Goal: Information Seeking & Learning: Learn about a topic

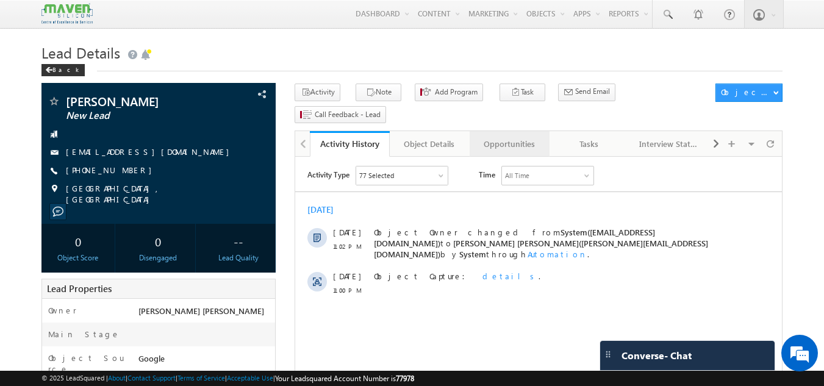
click at [536, 137] on div "Opportunities" at bounding box center [508, 144] width 59 height 15
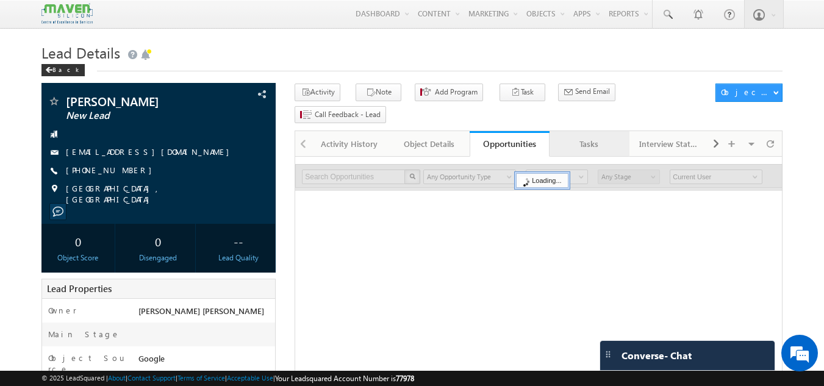
click at [598, 137] on div "Tasks" at bounding box center [588, 144] width 59 height 15
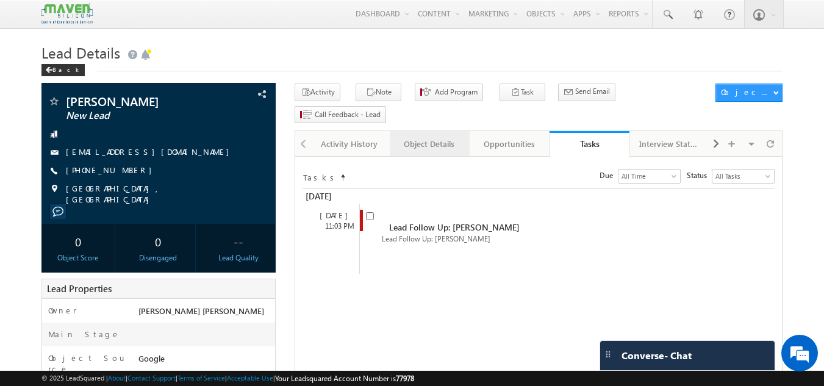
click at [433, 137] on div "Object Details" at bounding box center [428, 144] width 59 height 15
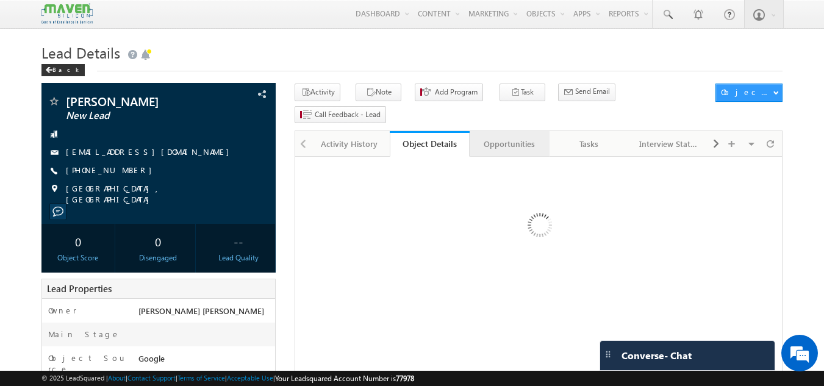
click at [516, 137] on div "Opportunities" at bounding box center [508, 144] width 59 height 15
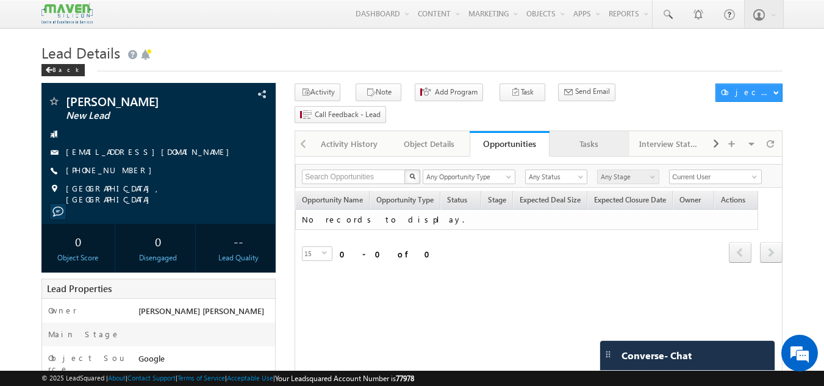
click at [588, 137] on div "Tasks" at bounding box center [588, 144] width 59 height 15
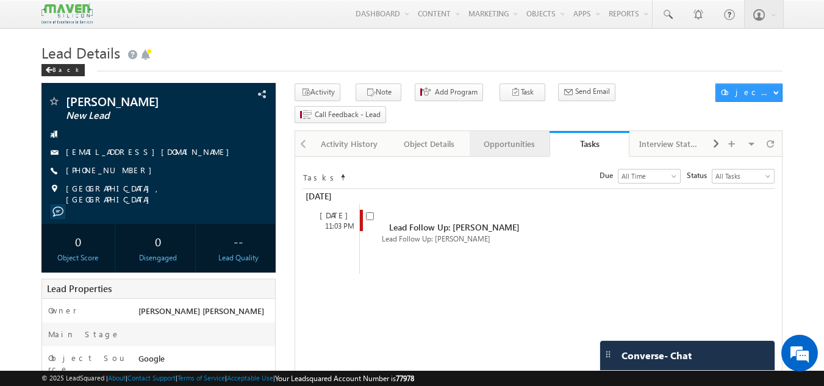
click at [508, 137] on div "Opportunities" at bounding box center [508, 144] width 59 height 15
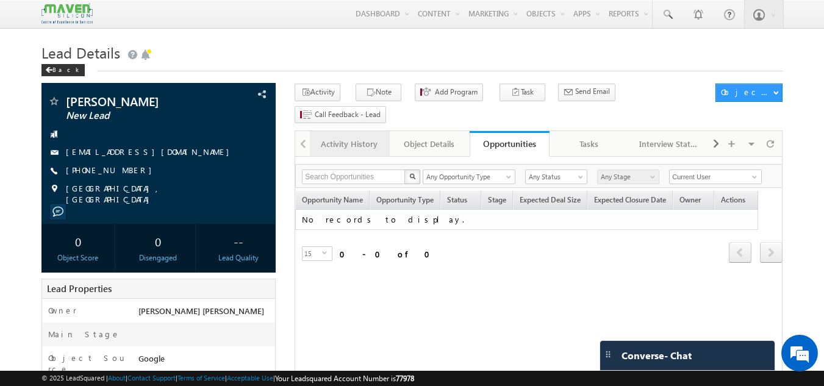
click at [349, 137] on div "Activity History" at bounding box center [348, 144] width 59 height 15
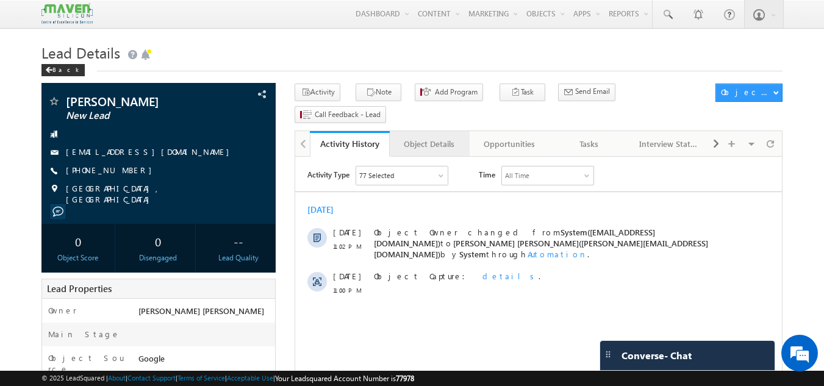
click at [429, 137] on div "Object Details" at bounding box center [428, 144] width 59 height 15
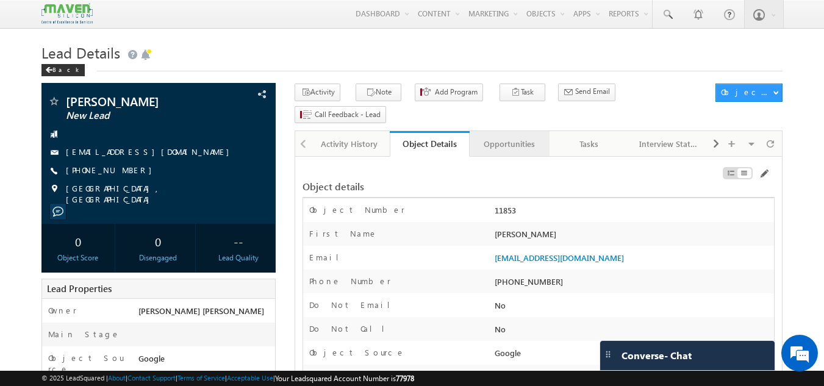
click at [511, 137] on div "Opportunities" at bounding box center [508, 144] width 59 height 15
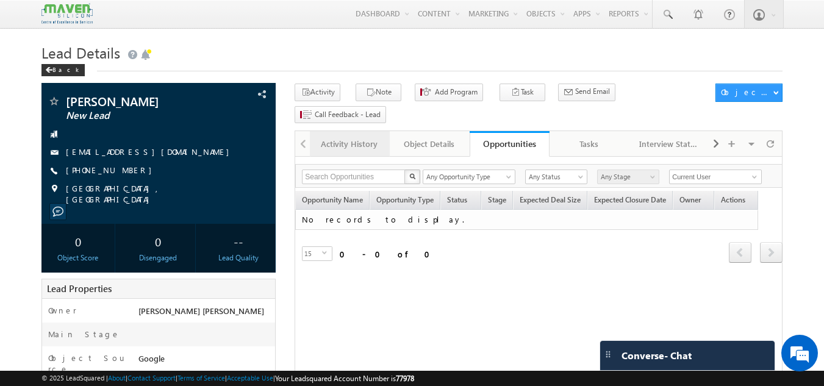
click at [356, 137] on div "Activity History" at bounding box center [348, 144] width 59 height 15
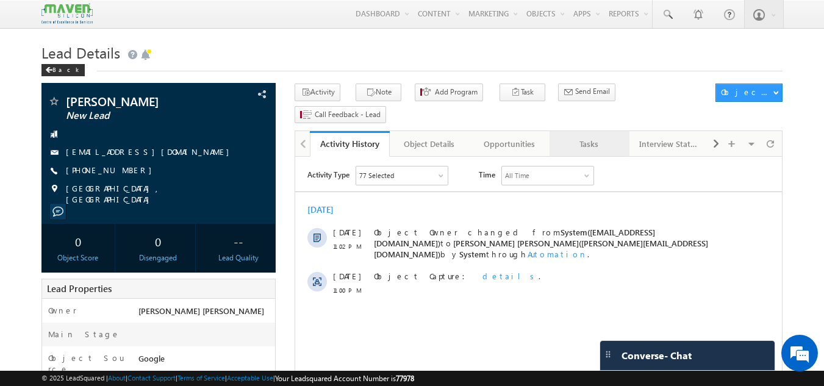
click at [589, 132] on link "Tasks" at bounding box center [589, 144] width 80 height 26
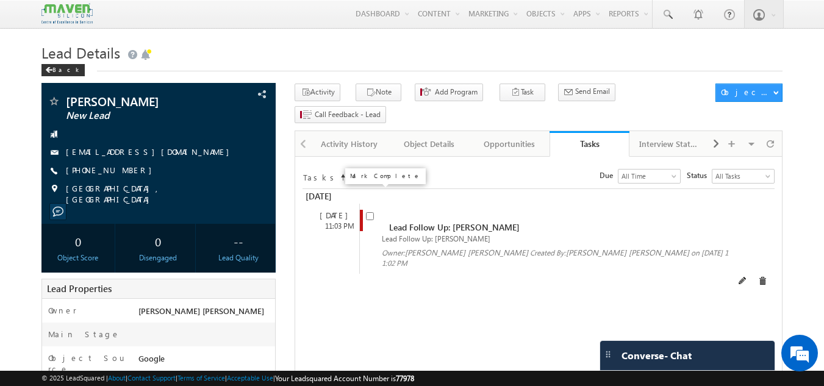
click at [370, 212] on input "checkbox" at bounding box center [370, 216] width 8 height 8
checkbox input "false"
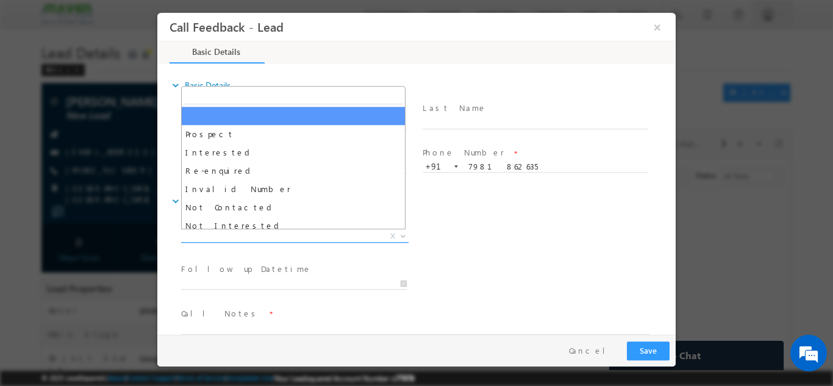
click at [241, 235] on span "X" at bounding box center [294, 236] width 227 height 12
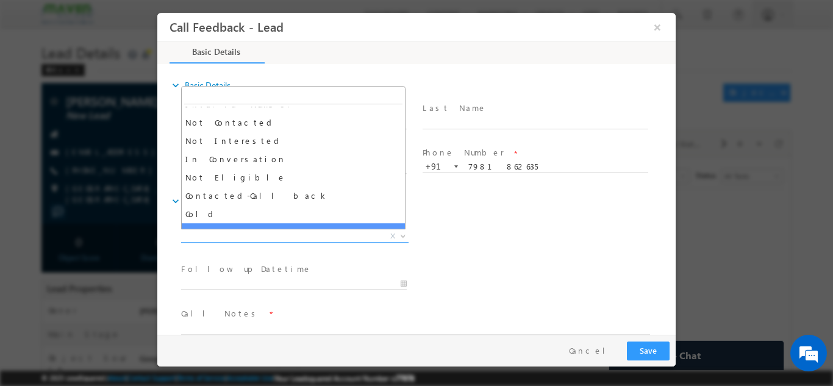
scroll to position [84, 0]
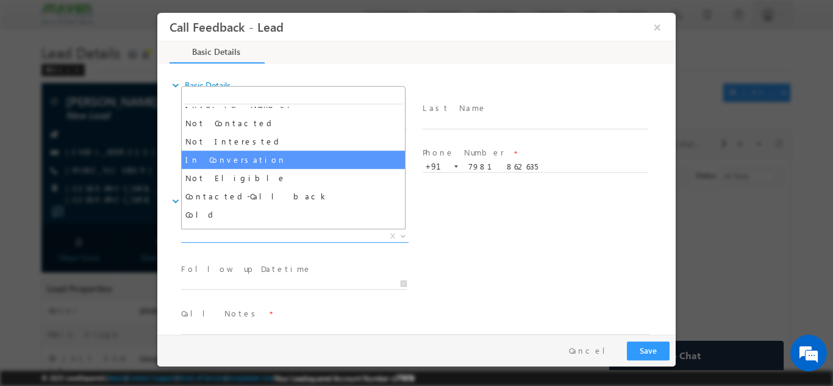
select select "In Conversation"
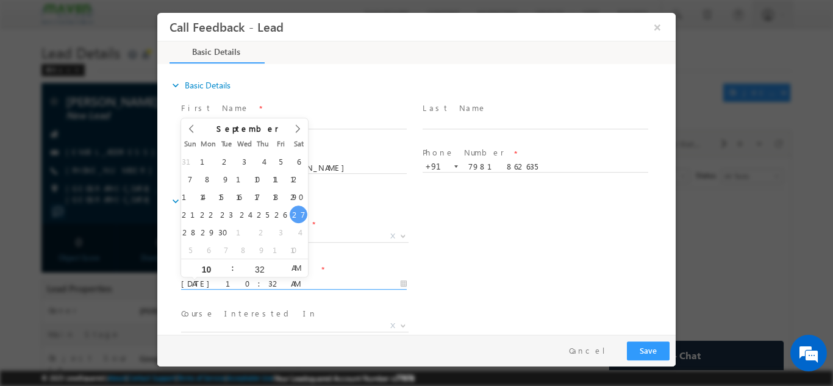
click at [246, 281] on input "27/09/2025 10:32 AM" at bounding box center [294, 283] width 226 height 12
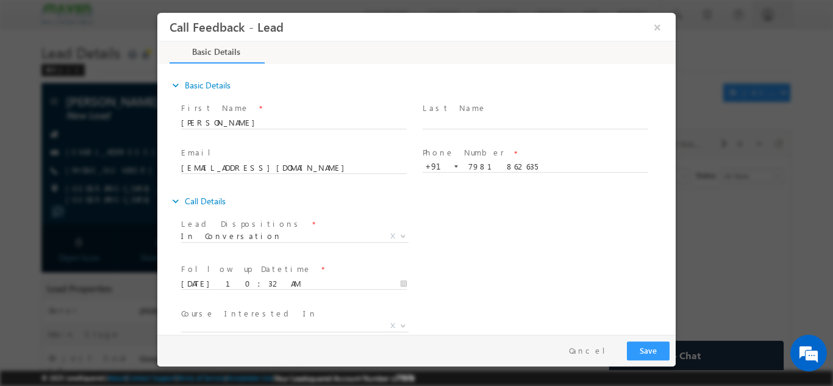
click at [486, 227] on div "Lead Dispositions * Prospect Interested Re-enquired Invalid Number Not Contacte…" at bounding box center [427, 237] width 497 height 45
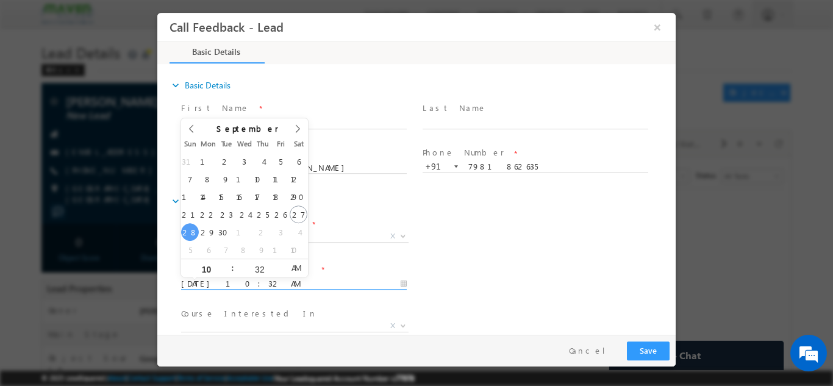
click at [254, 283] on input "28/09/2025 10:32 AM" at bounding box center [294, 283] width 226 height 12
type input "29/09/2025 10:32 AM"
click at [455, 268] on div "Follow up Datetime * 29/09/2025 10:32 AM Program Type * Long Term Short Term X" at bounding box center [427, 282] width 497 height 45
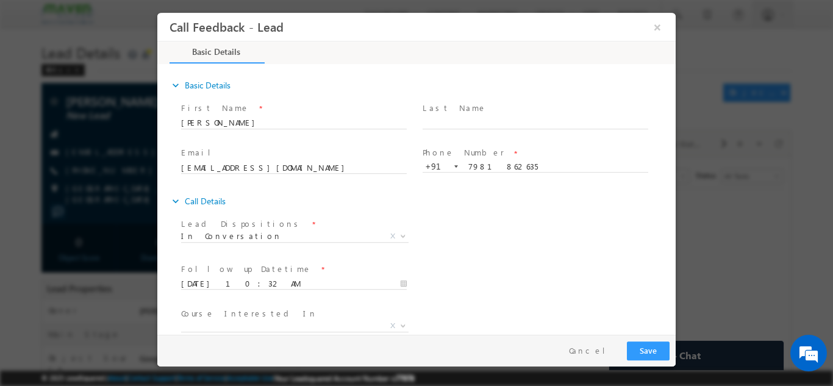
scroll to position [65, 0]
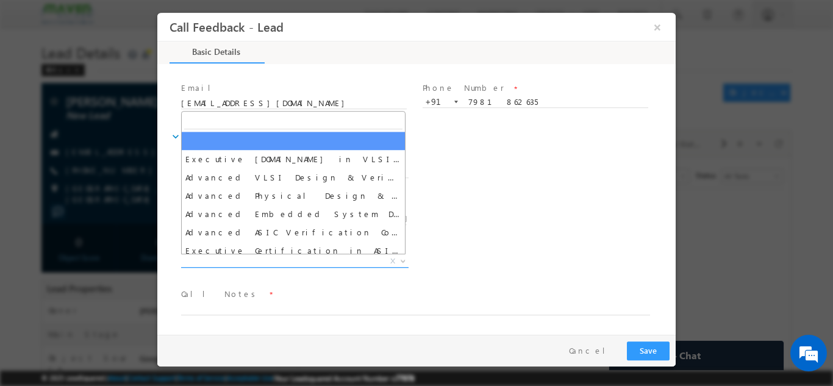
click at [297, 261] on span "X" at bounding box center [294, 261] width 227 height 12
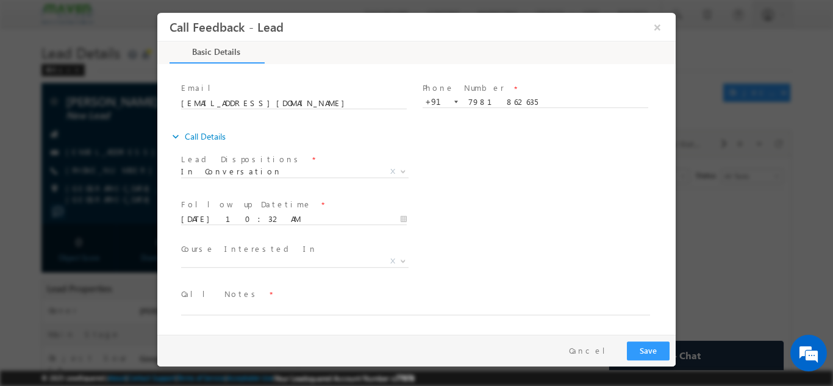
click at [529, 163] on div "Lead Dispositions * Prospect Interested Re-enquired Invalid Number Not Contacte…" at bounding box center [427, 172] width 497 height 45
click at [233, 310] on textarea at bounding box center [415, 308] width 469 height 14
click at [233, 310] on textarea "btech final year student not elligible for mtech ask me to share the details" at bounding box center [415, 308] width 469 height 14
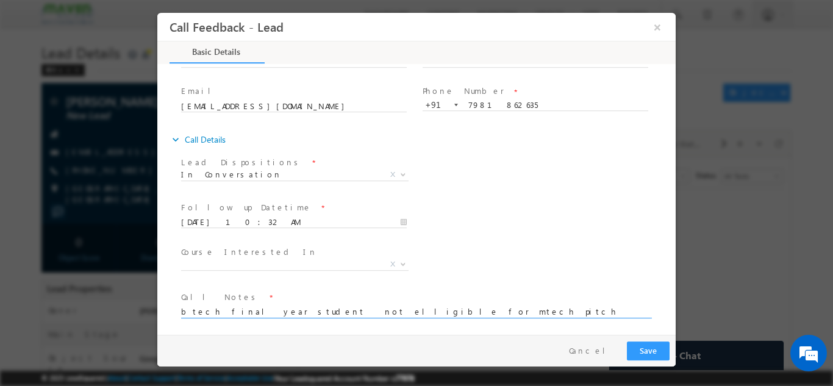
type textarea "btech final year student not elligible for mtech pitch for iit roorkee need tim…"
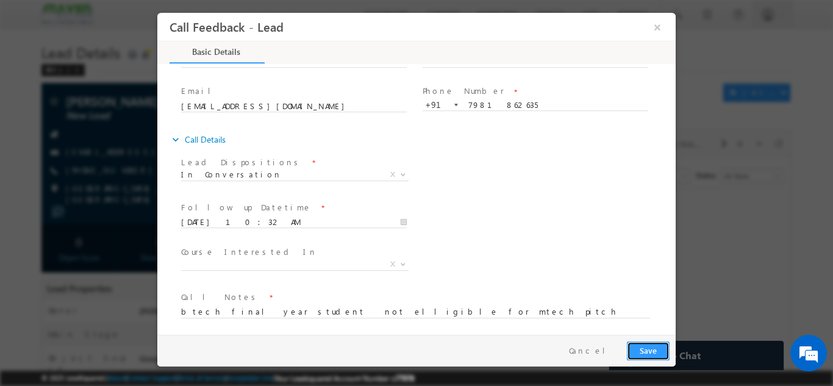
drag, startPoint x: 652, startPoint y: 353, endPoint x: 583, endPoint y: 202, distance: 166.1
click at [583, 202] on div "Call Feedback - Lead × Basic Details 75% Completed" at bounding box center [416, 173] width 518 height 322
click at [302, 171] on span "In Conversation" at bounding box center [280, 173] width 198 height 11
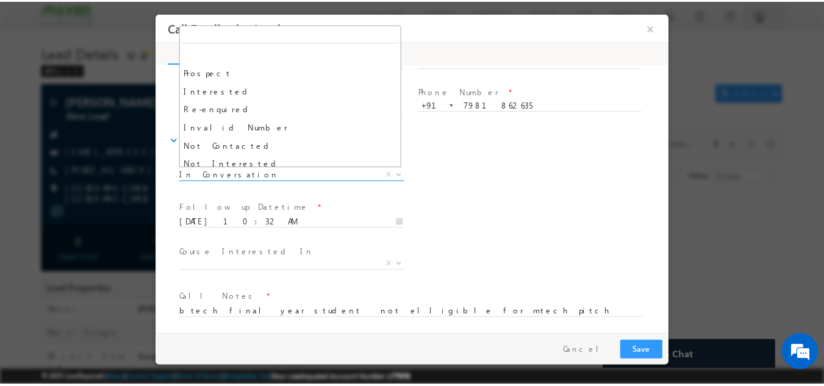
scroll to position [91, 0]
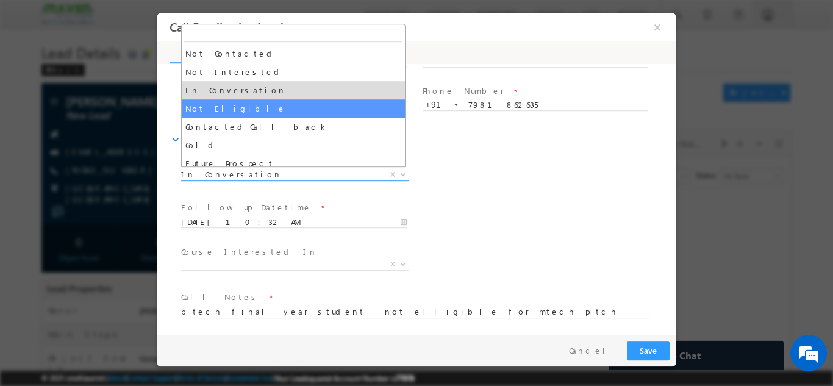
select select "Not Eligible"
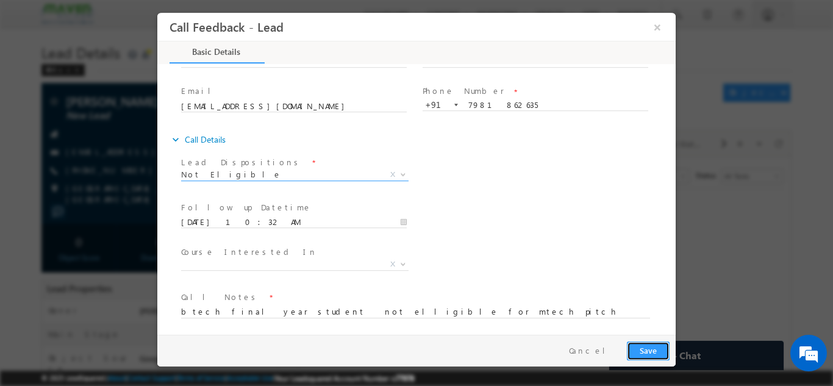
click at [651, 357] on button "Save" at bounding box center [648, 350] width 43 height 19
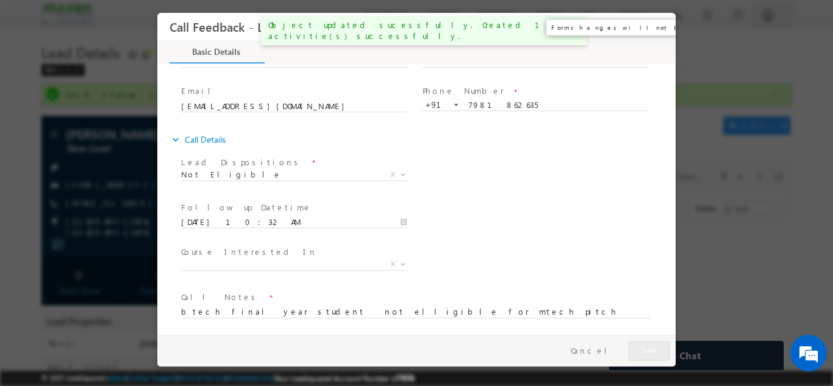
click at [651, 30] on button "×" at bounding box center [657, 26] width 21 height 23
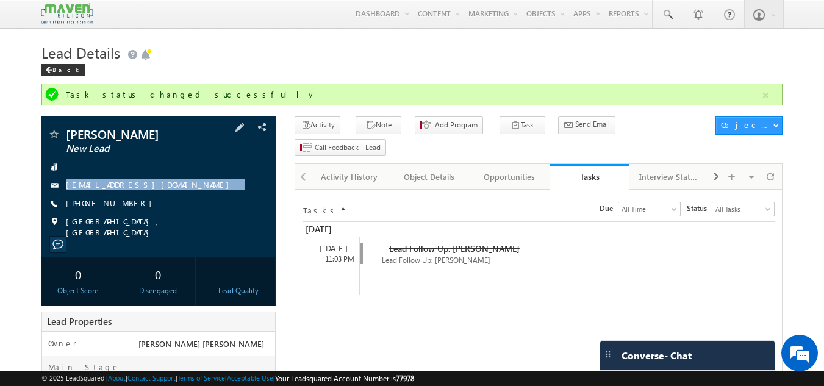
drag, startPoint x: 194, startPoint y: 178, endPoint x: 198, endPoint y: 195, distance: 17.5
click at [198, 195] on div "Krishna Chaitanya New Lead 22311a04ct@ece.sreenidhi.edu.in +91-7981862635" at bounding box center [159, 183] width 222 height 110
copy div "22311a04ct@ece.sreenidhi.edu.in"
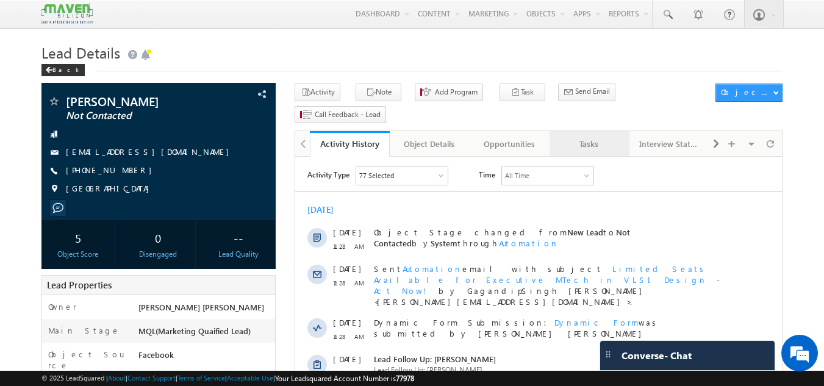
click at [591, 137] on div "Tasks" at bounding box center [588, 144] width 59 height 15
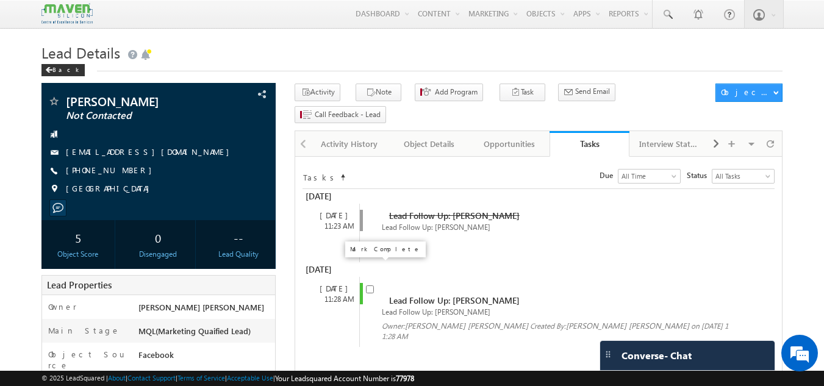
click at [368, 285] on input "checkbox" at bounding box center [370, 289] width 8 height 8
checkbox input "false"
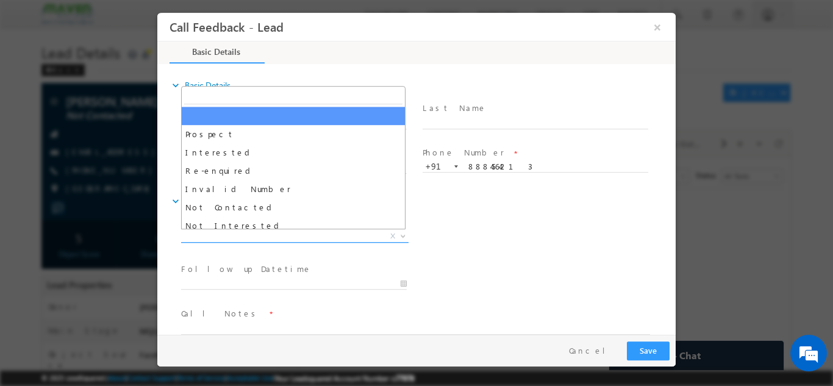
click at [338, 236] on span "X" at bounding box center [294, 236] width 227 height 12
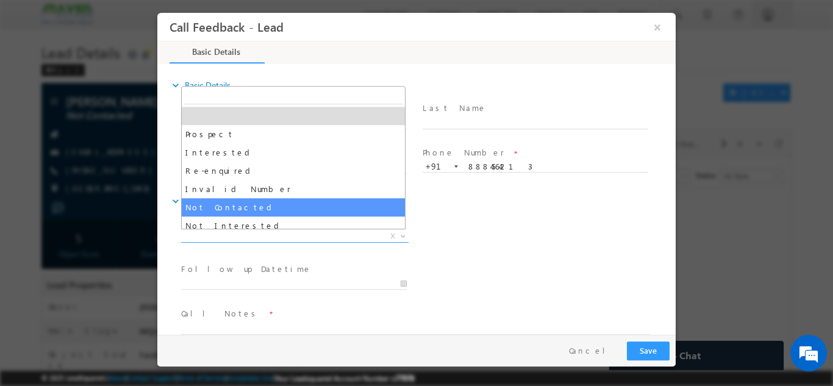
select select "Not Contacted"
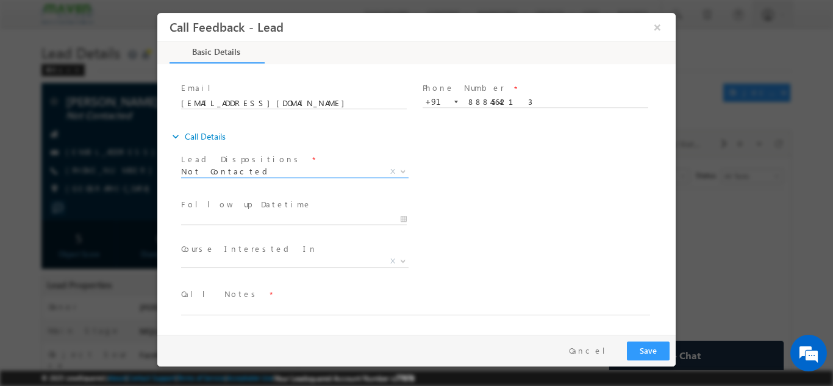
scroll to position [59, 0]
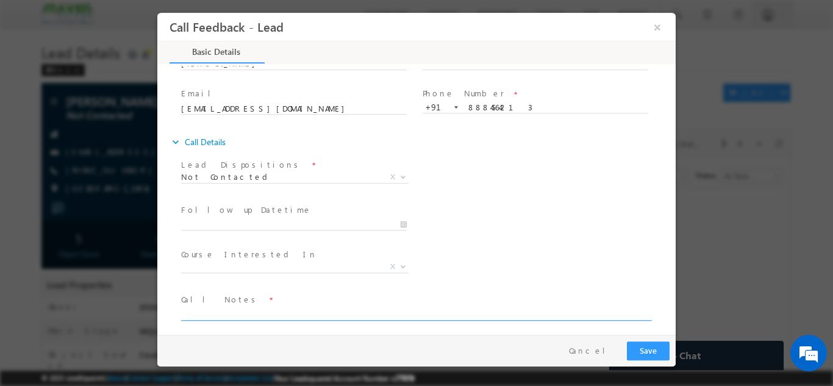
click at [299, 314] on textarea at bounding box center [415, 313] width 469 height 14
type textarea "swo"
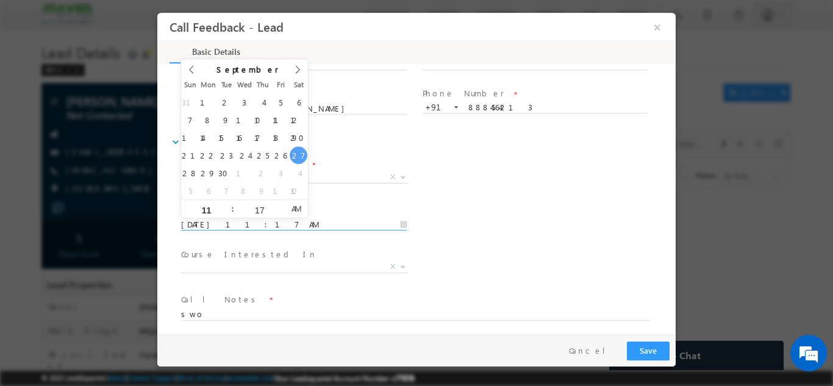
click at [318, 221] on input "27/09/2025 11:17 AM" at bounding box center [294, 224] width 226 height 12
type input "28/09/2025 11:17 AM"
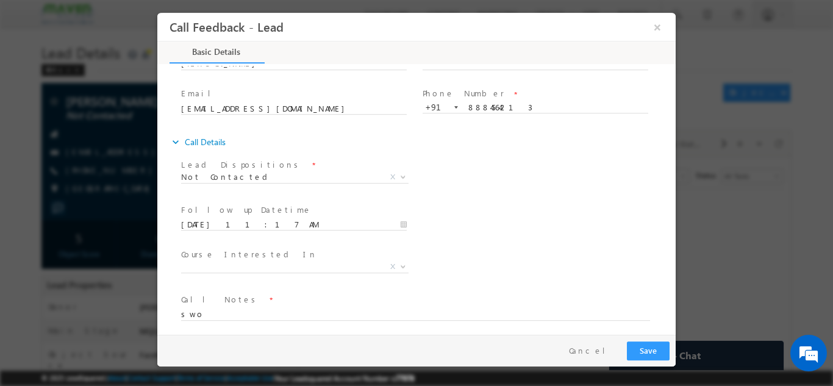
click at [625, 206] on div "Follow up Datetime * 28/09/2025 11:17 AM Program Type * Long Term Short Term X" at bounding box center [427, 223] width 497 height 45
drag, startPoint x: 646, startPoint y: 340, endPoint x: 647, endPoint y: 354, distance: 14.0
click at [647, 354] on div "Pay & Save Save Cancel" at bounding box center [419, 350] width 524 height 32
click at [647, 354] on button "Save" at bounding box center [648, 350] width 43 height 19
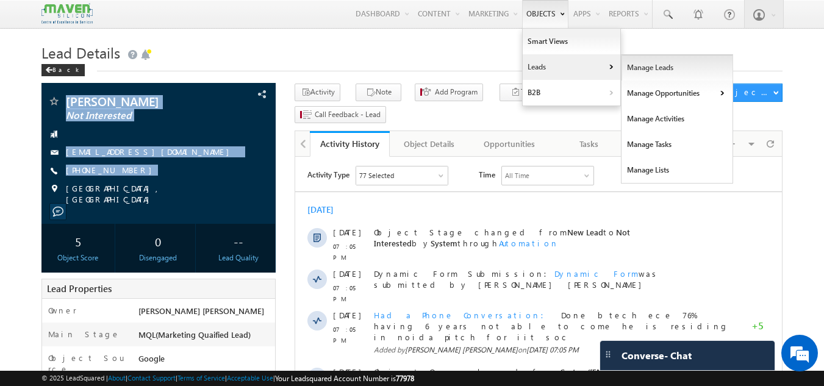
click at [634, 70] on link "Manage Leads" at bounding box center [677, 68] width 112 height 26
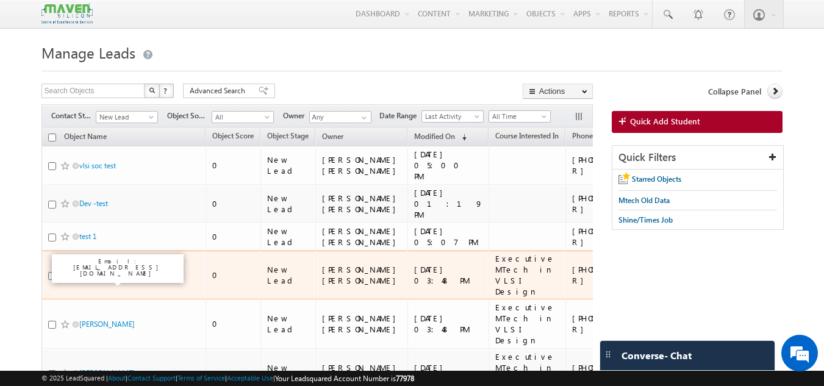
drag, startPoint x: 104, startPoint y: 285, endPoint x: 107, endPoint y: 297, distance: 12.6
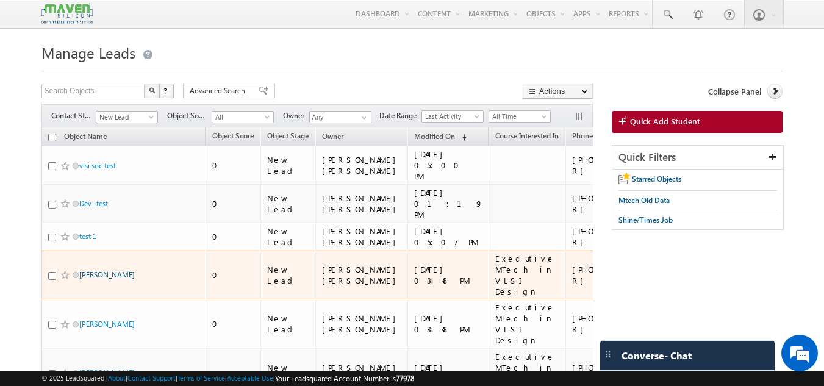
drag, startPoint x: 107, startPoint y: 297, endPoint x: 85, endPoint y: 280, distance: 27.4
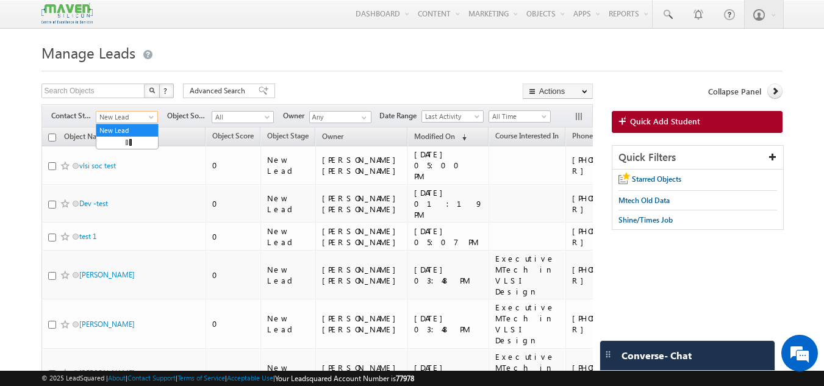
click at [141, 120] on span "New Lead" at bounding box center [125, 117] width 58 height 11
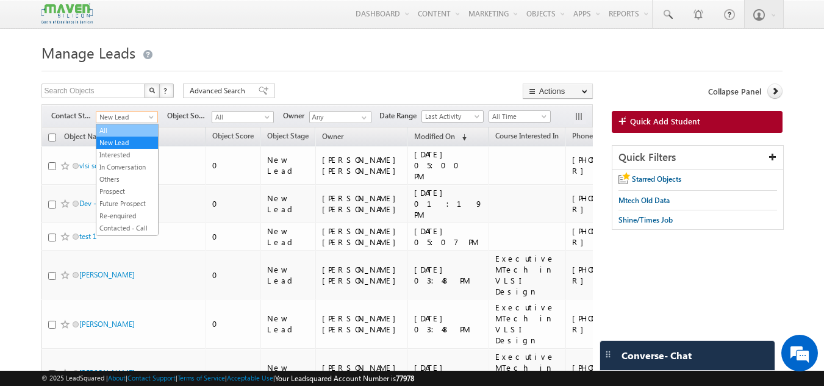
click at [128, 125] on link "All" at bounding box center [127, 130] width 62 height 11
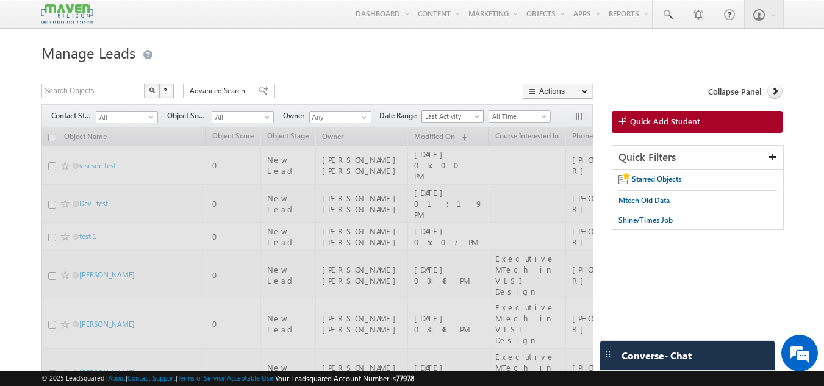
click at [482, 113] on link "Last Activity" at bounding box center [452, 116] width 62 height 12
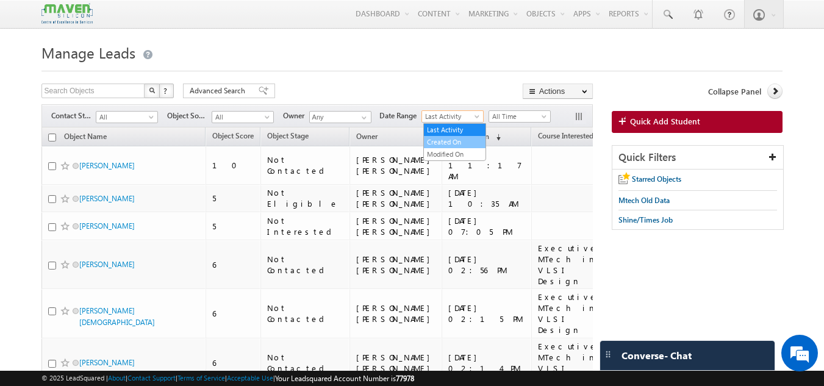
click at [459, 144] on link "Created On" at bounding box center [455, 142] width 62 height 11
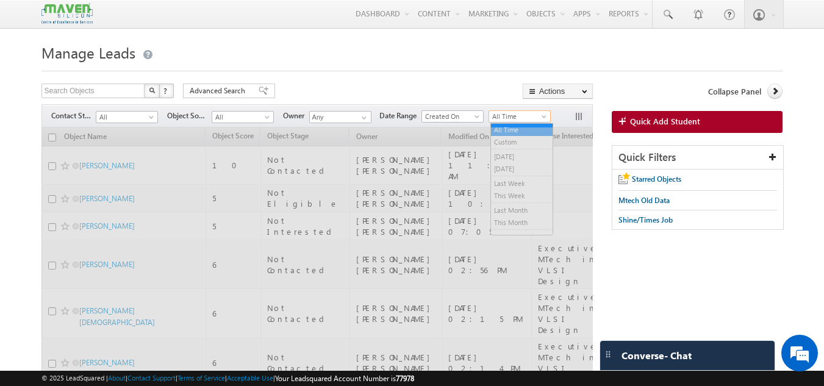
click at [514, 121] on span "All Time" at bounding box center [518, 116] width 58 height 11
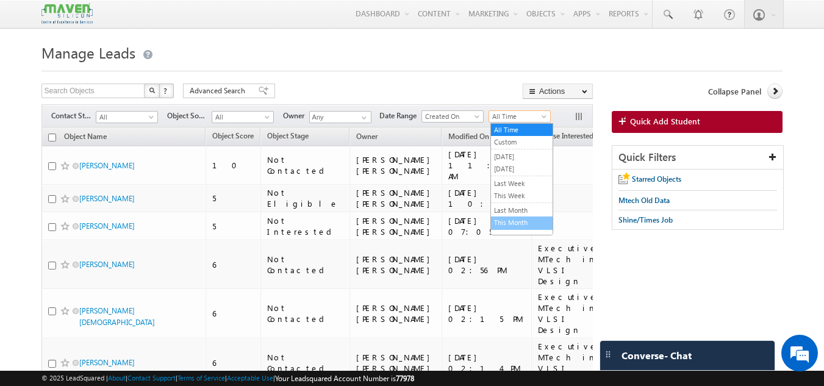
click at [511, 221] on link "This Month" at bounding box center [522, 222] width 62 height 11
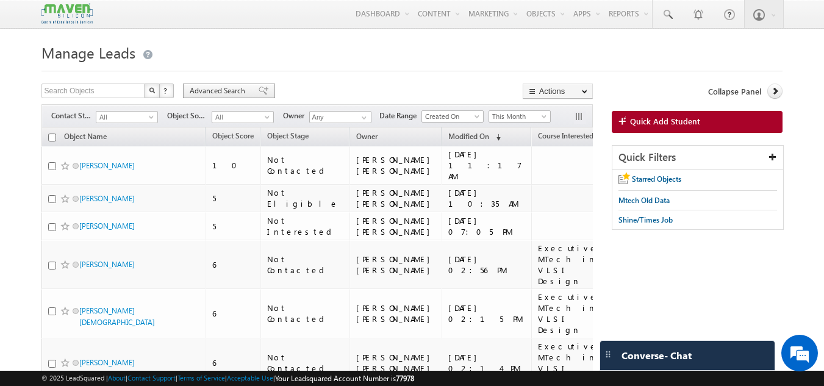
click at [224, 98] on div "Advanced Search" at bounding box center [229, 91] width 92 height 15
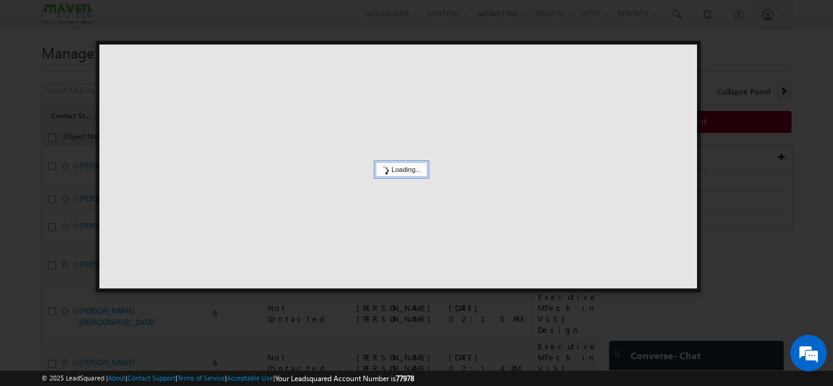
click at [400, 165] on div "Loading..." at bounding box center [401, 169] width 52 height 15
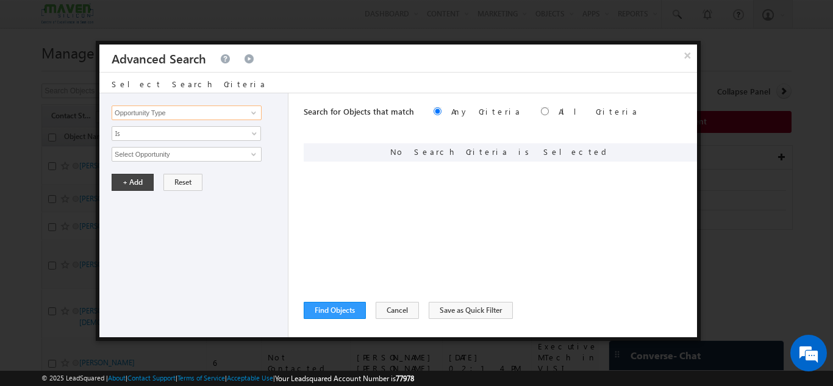
click at [203, 119] on input "Opportunity Type" at bounding box center [187, 112] width 150 height 15
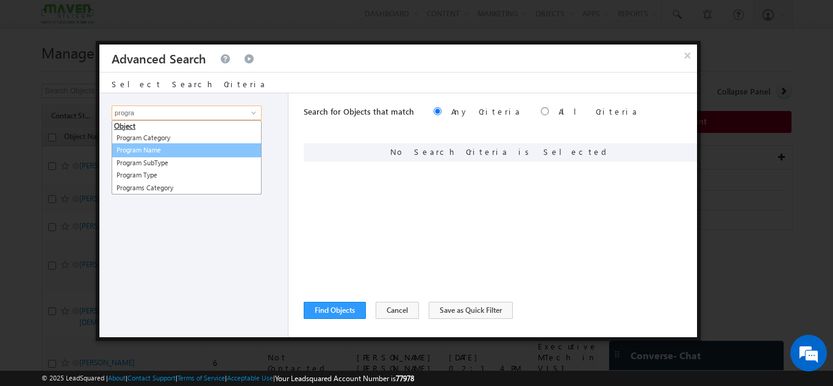
click at [179, 148] on link "Program Name" at bounding box center [187, 150] width 150 height 14
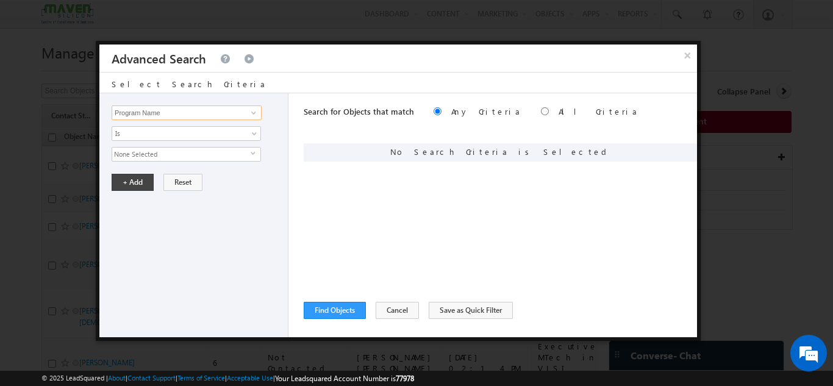
type input "Program Name"
click at [178, 153] on span "None Selected" at bounding box center [181, 154] width 138 height 13
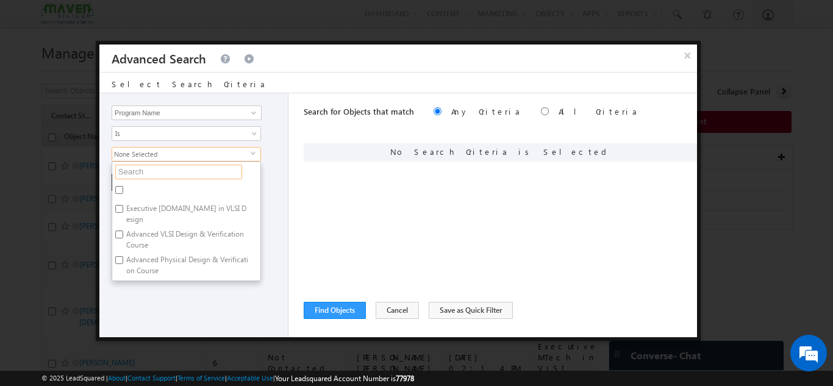
click at [165, 168] on input "text" at bounding box center [178, 172] width 127 height 15
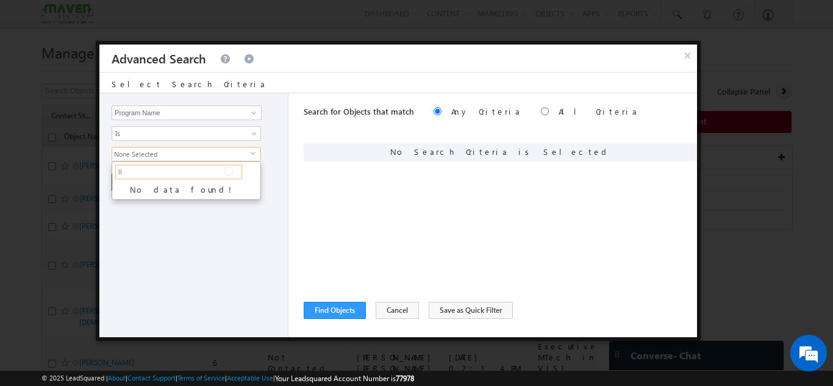
type input "i"
type input "iit"
click at [198, 111] on input "Program Name" at bounding box center [187, 112] width 150 height 15
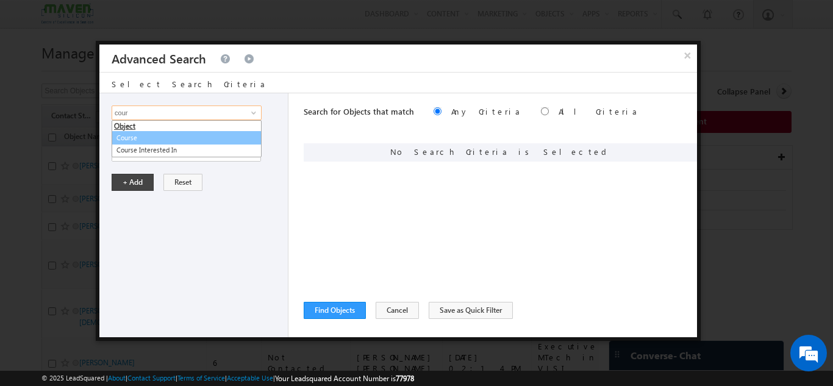
click at [157, 138] on link "Course" at bounding box center [187, 138] width 150 height 14
type input "Course"
click at [155, 151] on span "None Selected" at bounding box center [181, 154] width 138 height 13
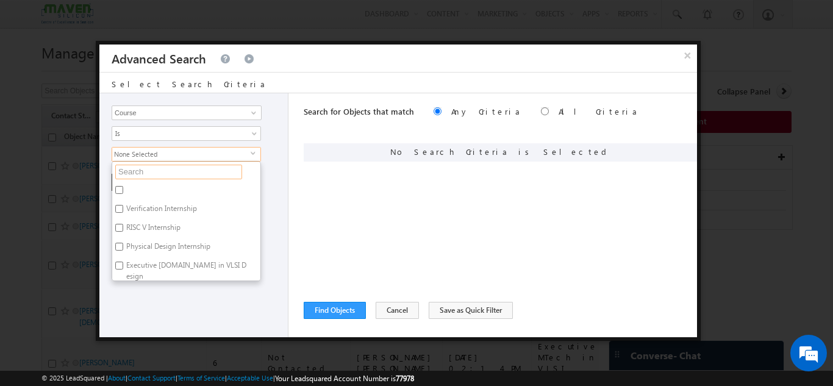
click at [150, 168] on input "text" at bounding box center [178, 172] width 127 height 15
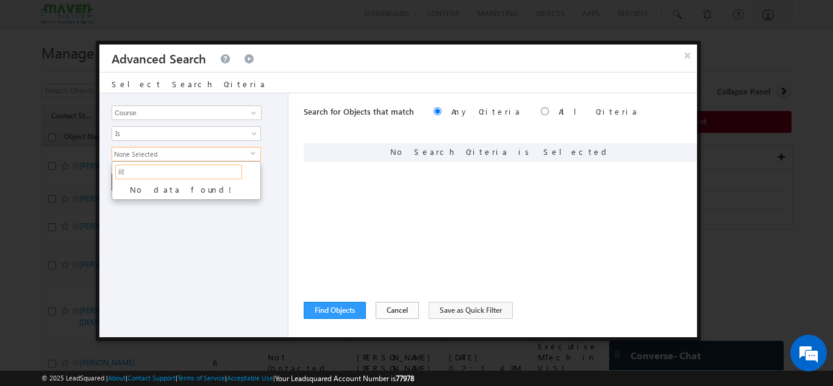
type input "iit"
click at [396, 314] on button "Cancel" at bounding box center [396, 310] width 43 height 17
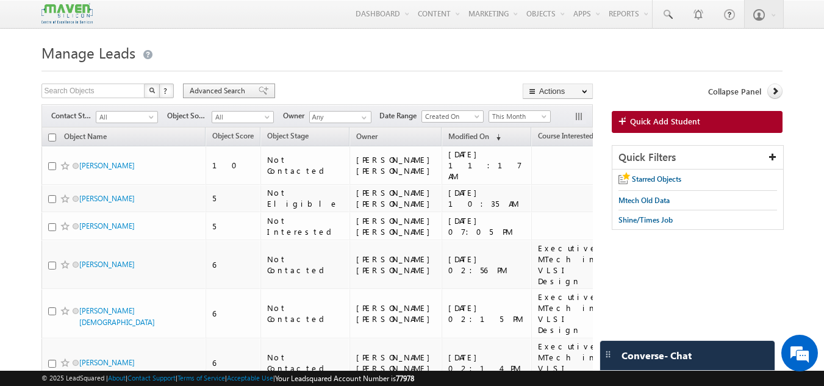
click at [212, 90] on span "Advanced Search" at bounding box center [219, 90] width 59 height 11
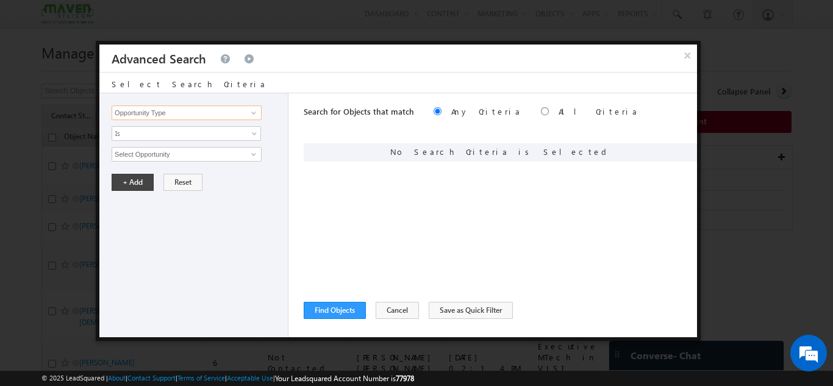
click at [158, 112] on input "Opportunity Type" at bounding box center [187, 112] width 150 height 15
click at [146, 152] on ul "Object Created By Id Created On Prospect Creation Date" at bounding box center [187, 145] width 150 height 50
click at [146, 152] on link "Created On" at bounding box center [187, 150] width 150 height 14
type input "Created On"
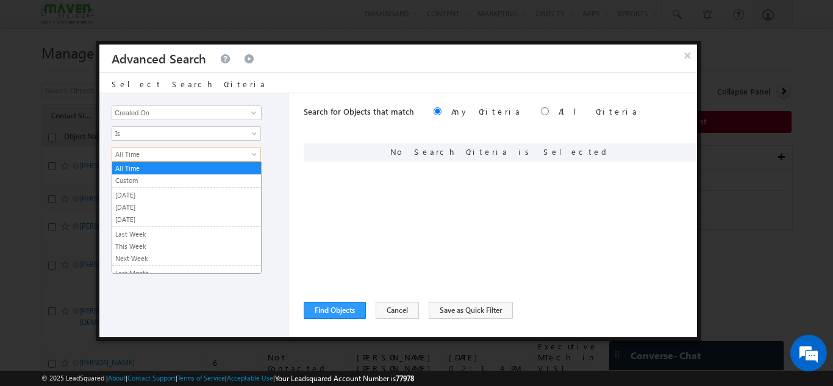
click at [146, 152] on span "All Time" at bounding box center [178, 154] width 132 height 11
click at [149, 186] on li "Custom" at bounding box center [186, 180] width 149 height 13
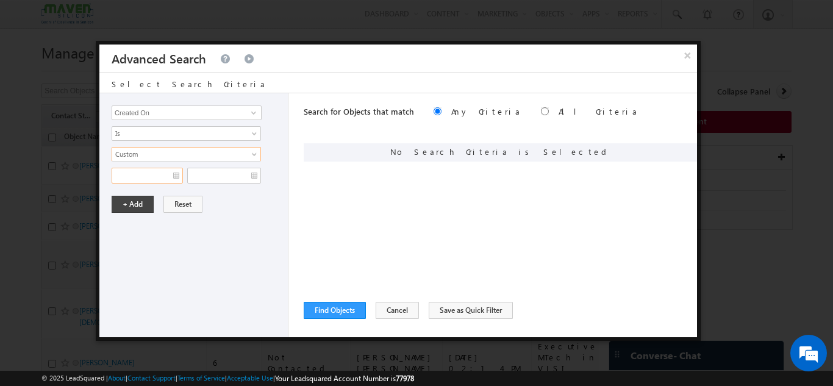
click at [161, 179] on input "text" at bounding box center [147, 176] width 71 height 16
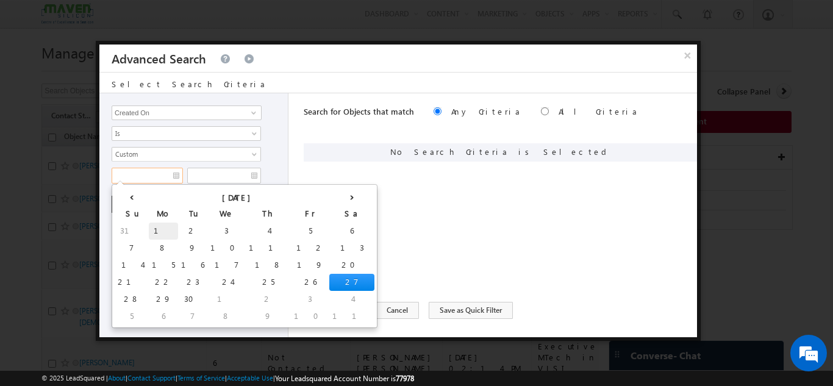
click at [149, 227] on td "1" at bounding box center [163, 230] width 29 height 17
type input "01/09/2025"
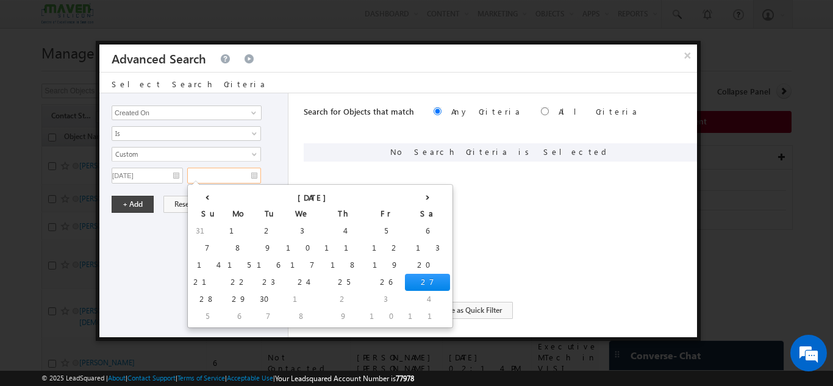
click at [203, 173] on input "text" at bounding box center [224, 176] width 74 height 16
click at [405, 280] on td "27" at bounding box center [427, 282] width 45 height 17
type input "27/09/2025"
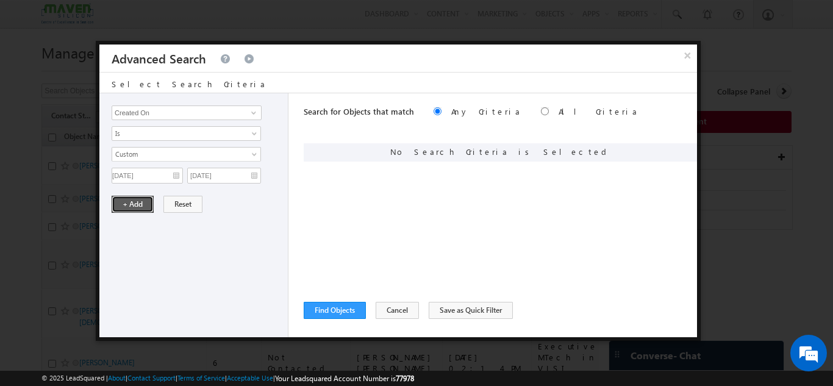
click at [143, 200] on button "+ Add" at bounding box center [133, 204] width 42 height 17
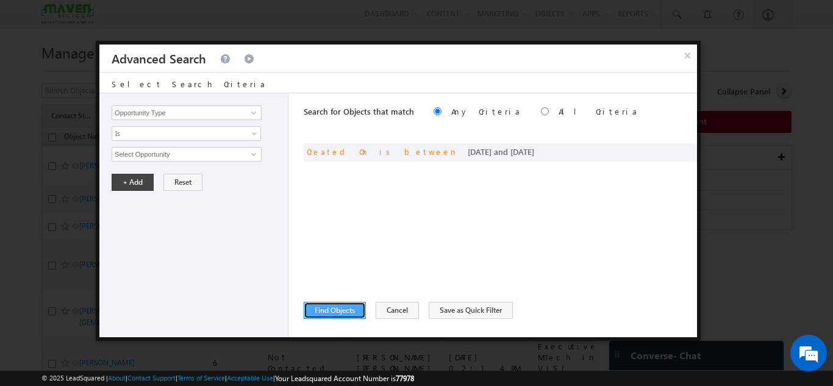
click at [330, 314] on button "Find Objects" at bounding box center [335, 310] width 62 height 17
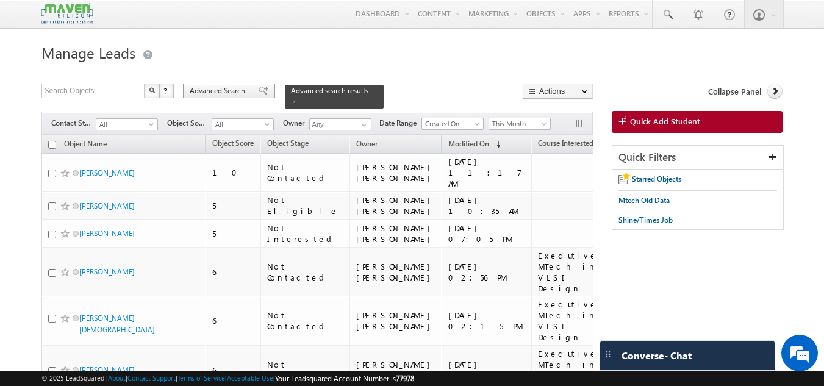
click at [234, 92] on span "Advanced Search" at bounding box center [219, 90] width 59 height 11
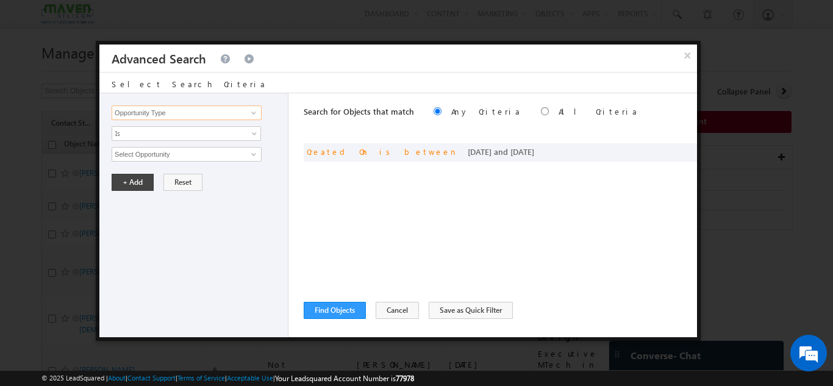
click at [187, 114] on input "Opportunity Type" at bounding box center [187, 112] width 150 height 15
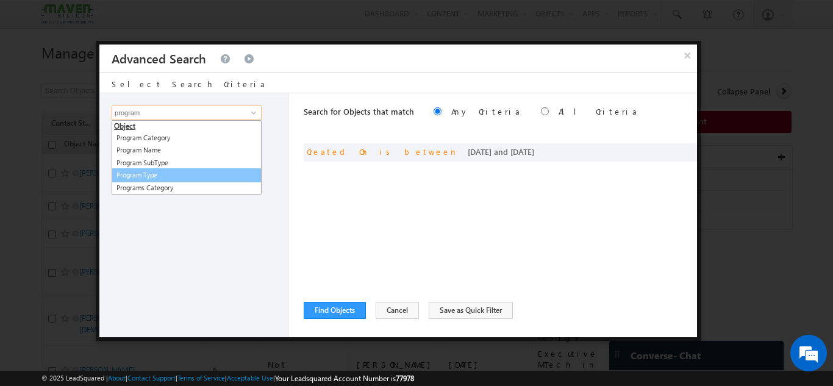
click at [163, 171] on link "Program Type" at bounding box center [187, 175] width 150 height 14
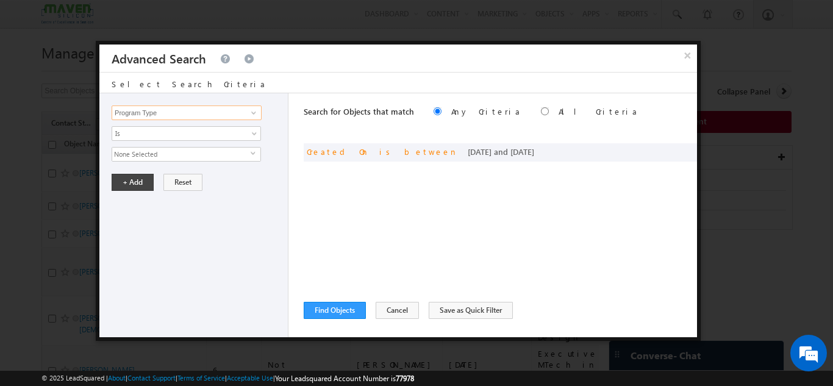
type input "Program Type"
click at [162, 156] on span "None Selected" at bounding box center [181, 154] width 138 height 13
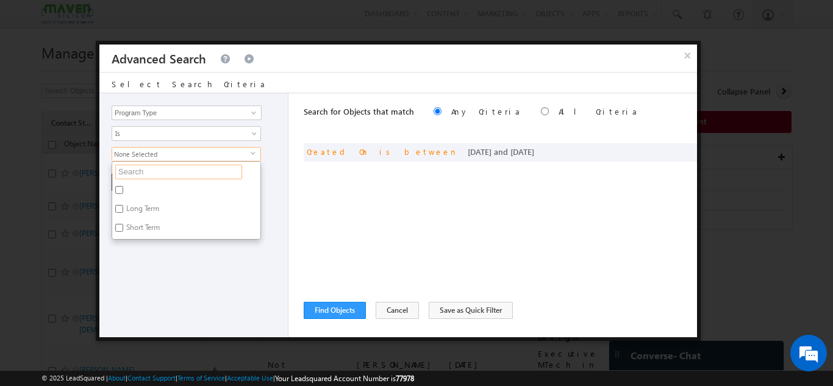
click at [158, 174] on input "text" at bounding box center [178, 172] width 127 height 15
click at [121, 208] on input "Long Term" at bounding box center [119, 209] width 8 height 8
checkbox input "true"
click at [196, 114] on input "Program Type" at bounding box center [187, 112] width 150 height 15
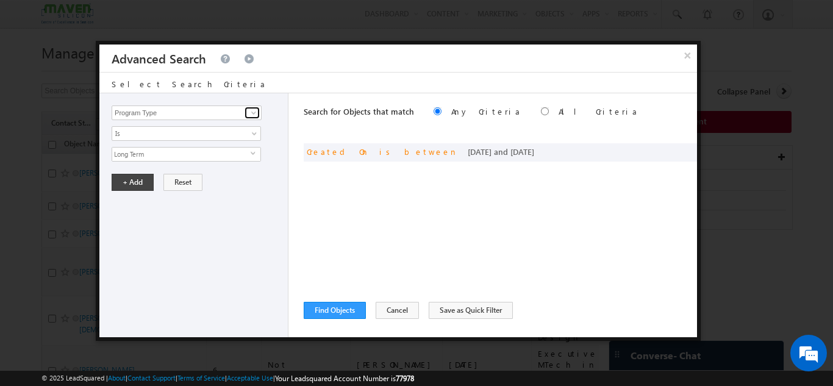
click at [252, 111] on span at bounding box center [254, 113] width 10 height 10
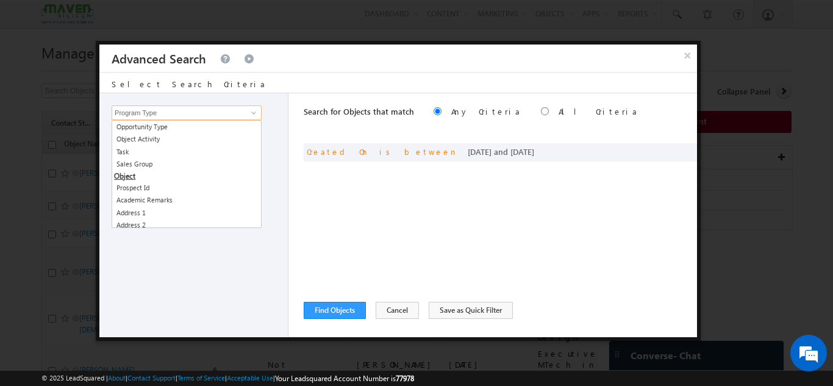
click at [199, 113] on input "Program Type" at bounding box center [187, 112] width 150 height 15
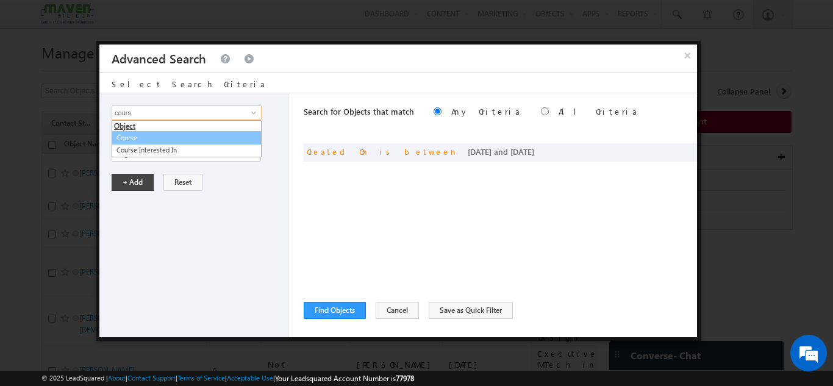
click at [134, 138] on link "Course" at bounding box center [187, 138] width 150 height 14
type input "Course"
click at [134, 138] on span "Is" at bounding box center [178, 133] width 132 height 11
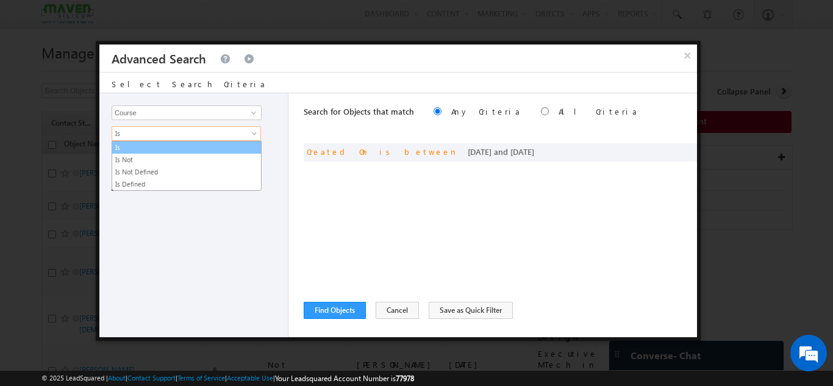
click at [146, 142] on link "Is" at bounding box center [186, 147] width 149 height 11
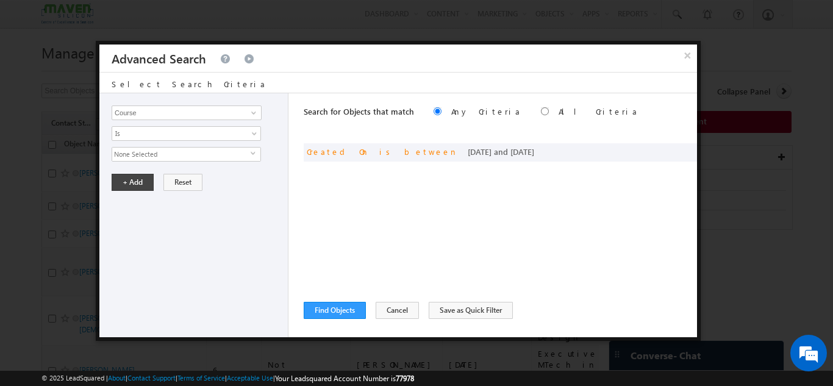
click at [149, 155] on span "None Selected" at bounding box center [181, 154] width 138 height 13
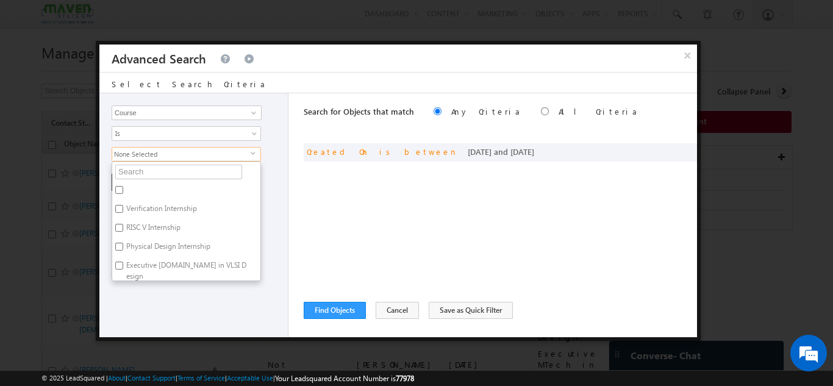
click at [194, 268] on label "Executive M.Tech in VLSI Design" at bounding box center [186, 271] width 148 height 26
click at [123, 268] on input "Executive M.Tech in VLSI Design" at bounding box center [119, 266] width 8 height 8
checkbox input "true"
click at [166, 296] on div "Opportunity Type Object Activity Task Sales Group Prospect Id Academic Remarks …" at bounding box center [193, 215] width 189 height 244
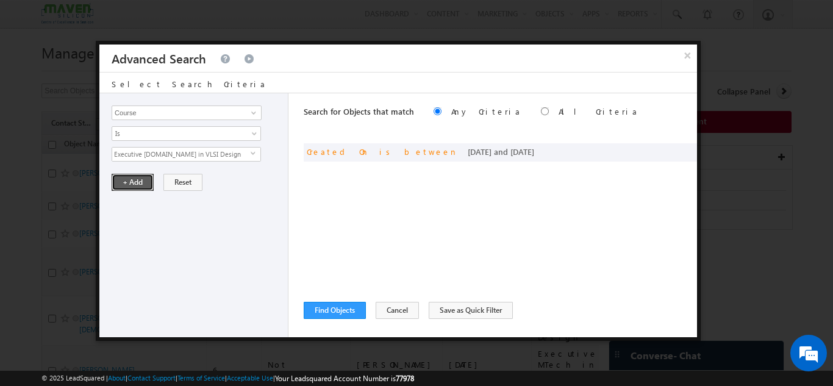
click at [137, 174] on button "+ Add" at bounding box center [133, 182] width 42 height 17
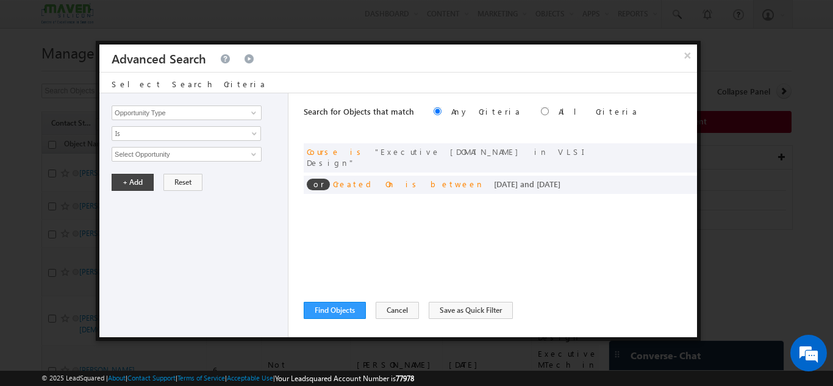
click at [494, 107] on div "Search for Objects that match Any Criteria All Criteria Note that the current t…" at bounding box center [500, 112] width 393 height 39
click at [541, 108] on input "radio" at bounding box center [545, 111] width 8 height 8
radio input "true"
click at [333, 303] on button "Find Objects" at bounding box center [335, 310] width 62 height 17
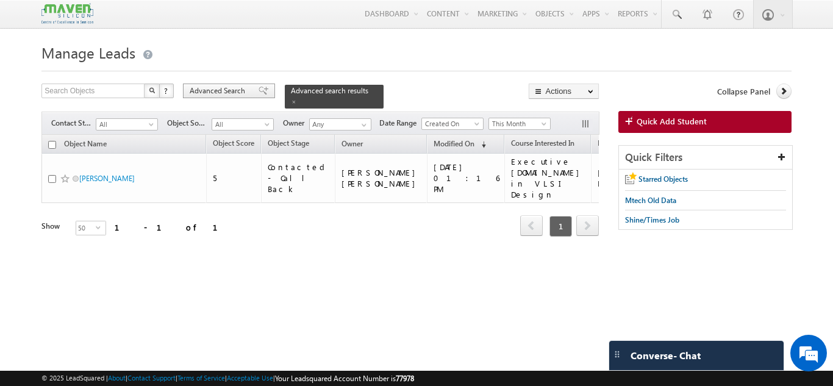
click at [190, 87] on span "Advanced Search" at bounding box center [219, 90] width 59 height 11
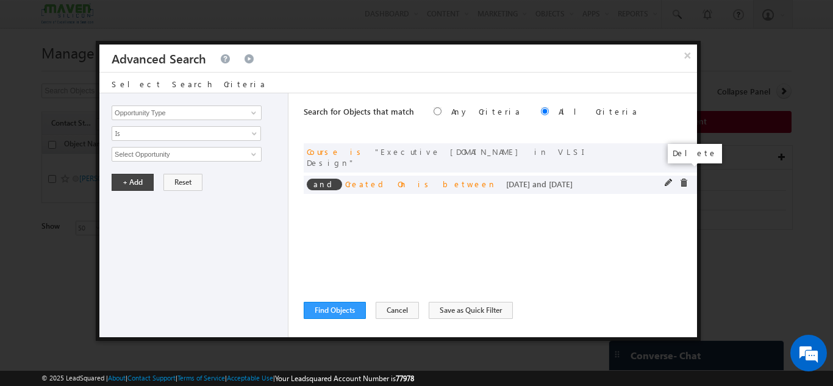
click at [682, 179] on span at bounding box center [683, 183] width 9 height 9
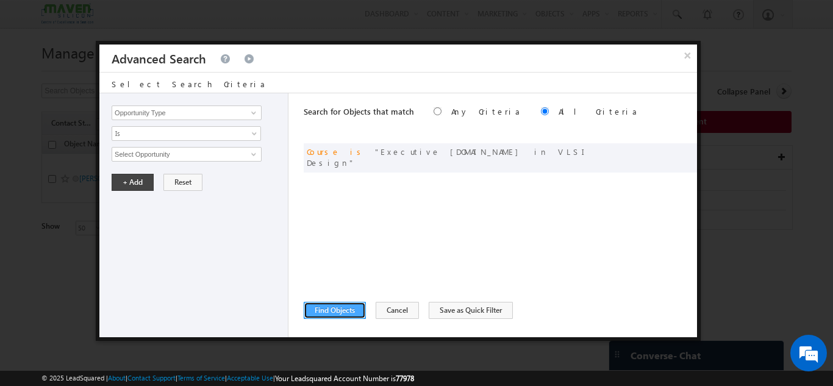
click at [336, 310] on button "Find Objects" at bounding box center [335, 310] width 62 height 17
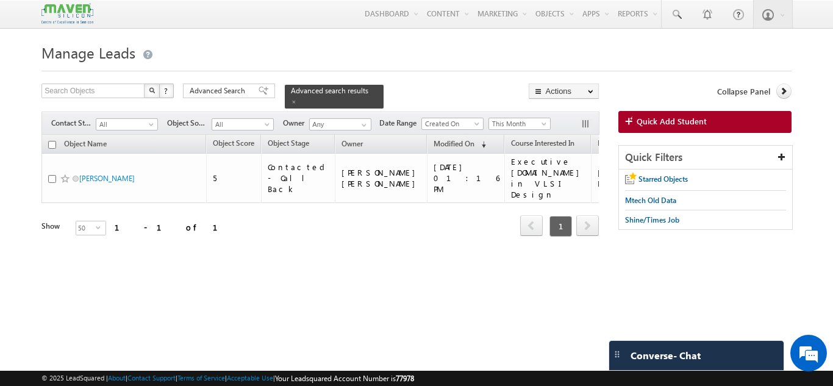
click at [204, 80] on form "Manage Leads Search Objects X ? 1 results found Advanced Search Advanced Search" at bounding box center [415, 155] width 749 height 230
click at [204, 86] on span "Advanced Search" at bounding box center [219, 90] width 59 height 11
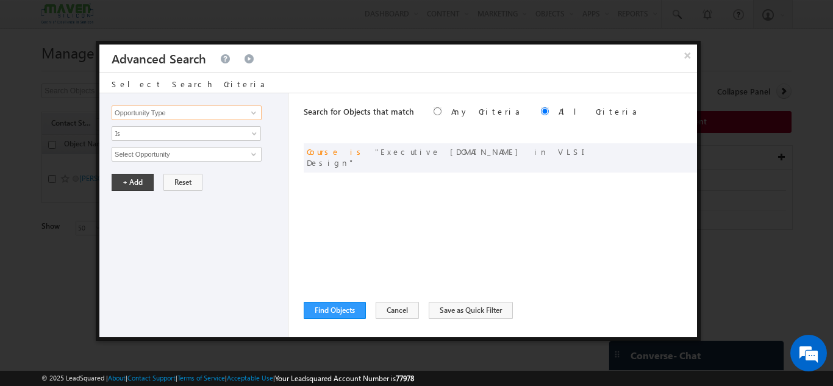
click at [170, 113] on input "Opportunity Type" at bounding box center [187, 112] width 150 height 15
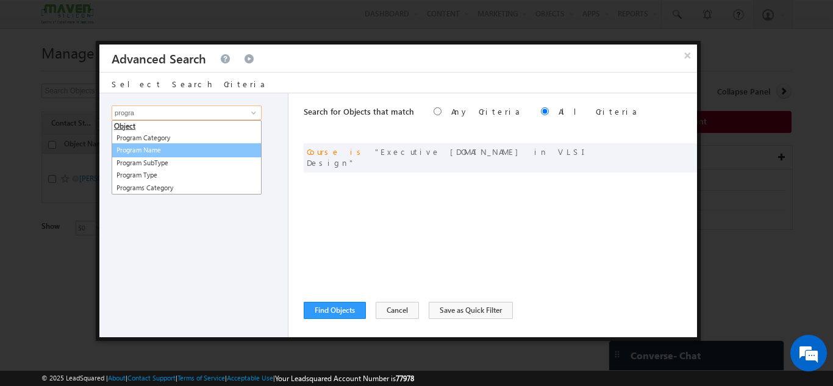
click at [174, 148] on link "Program Name" at bounding box center [187, 150] width 150 height 14
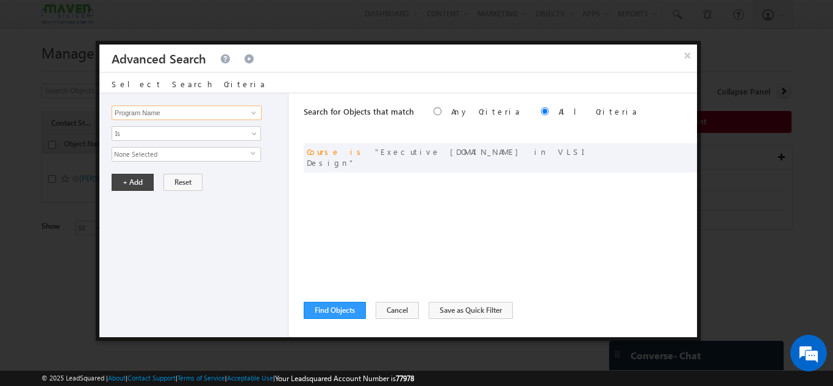
type input "Program Name"
click at [167, 154] on span "None Selected" at bounding box center [181, 154] width 138 height 13
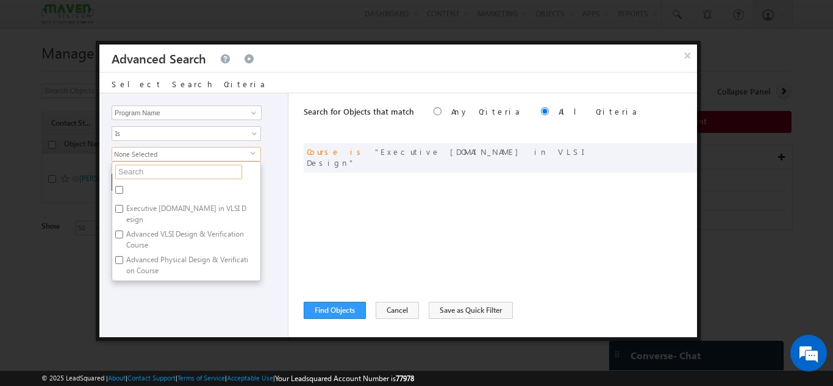
click at [151, 166] on input "text" at bounding box center [178, 172] width 127 height 15
type input "e"
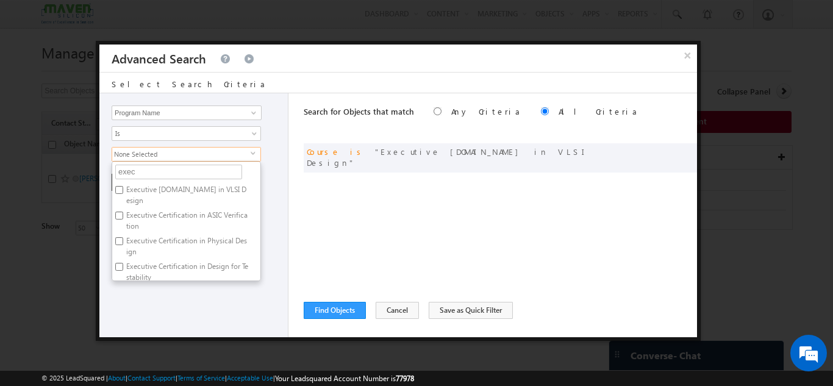
type input "execu"
type input "executive"
click at [137, 194] on label "Executive M.Tech in VLSI Design" at bounding box center [186, 195] width 148 height 26
click at [123, 194] on input "Executive M.Tech in VLSI Design" at bounding box center [119, 190] width 8 height 8
checkbox input "true"
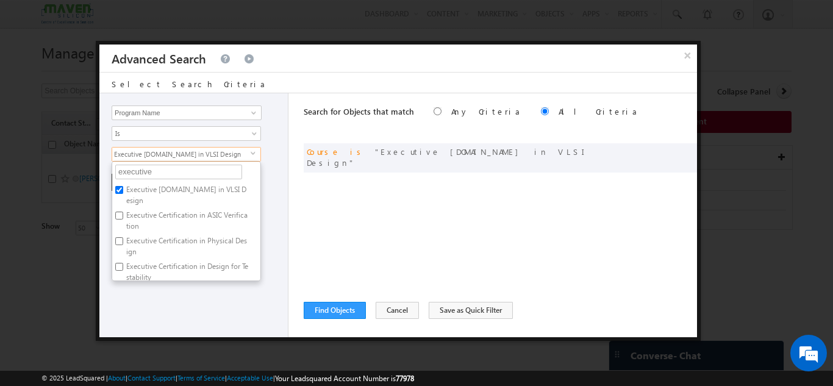
click at [215, 306] on div "Opportunity Type Object Activity Task Sales Group Prospect Id Academic Remarks …" at bounding box center [193, 215] width 189 height 244
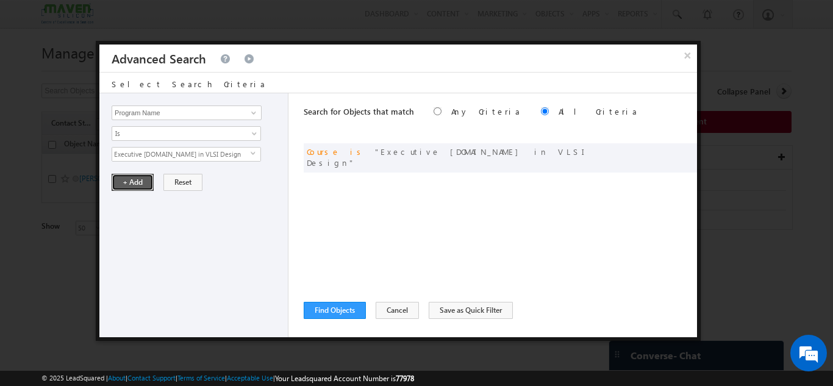
click at [132, 174] on button "+ Add" at bounding box center [133, 182] width 42 height 17
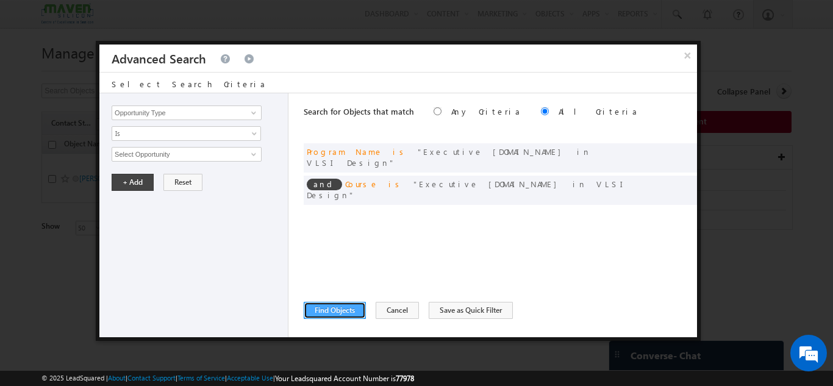
click at [346, 308] on button "Find Objects" at bounding box center [335, 310] width 62 height 17
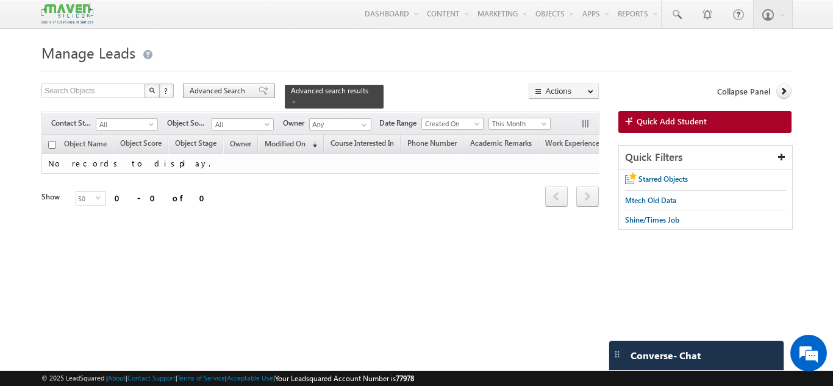
click at [234, 91] on span "Advanced Search" at bounding box center [219, 90] width 59 height 11
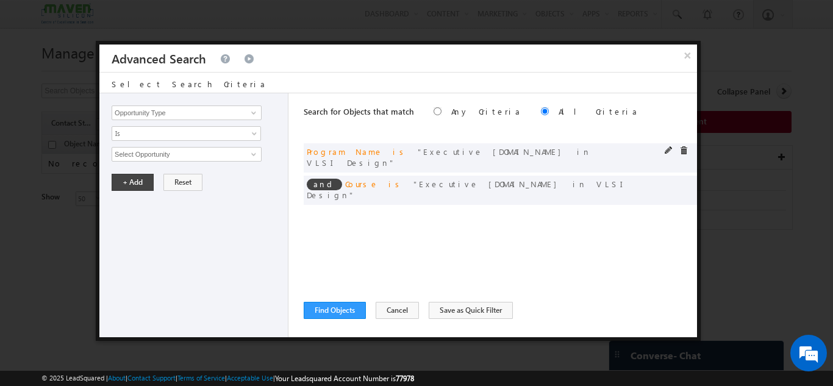
click at [680, 151] on span at bounding box center [683, 150] width 9 height 9
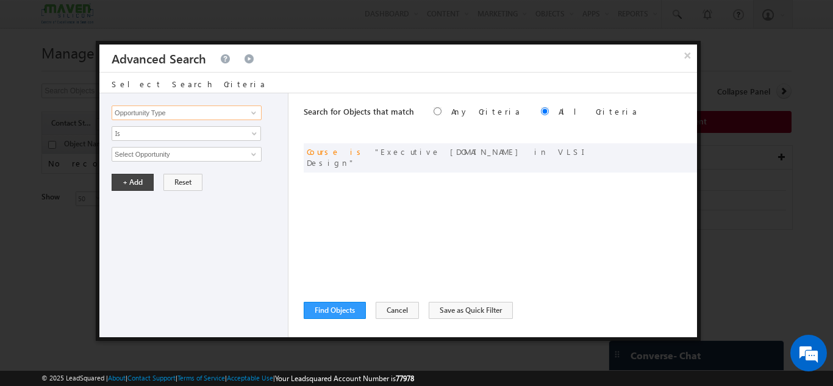
click at [167, 110] on input "Opportunity Type" at bounding box center [187, 112] width 150 height 15
click at [163, 153] on link "Course Interested In" at bounding box center [187, 150] width 150 height 14
type input "Course Interested In"
click at [158, 153] on span "None Selected" at bounding box center [181, 154] width 138 height 13
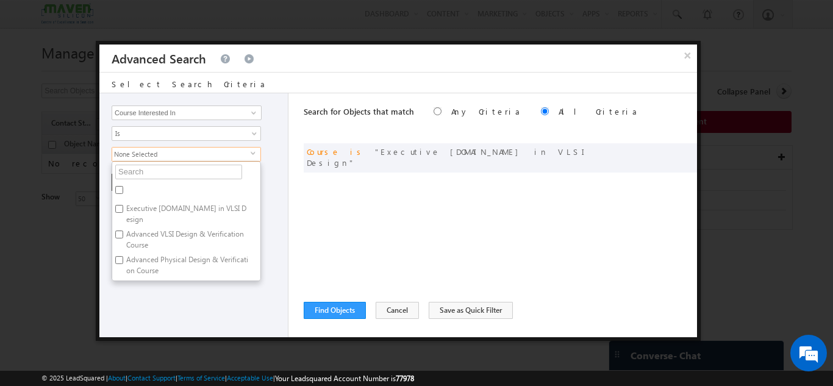
click at [132, 207] on label "Executive M.Tech in VLSI Design" at bounding box center [186, 214] width 148 height 26
click at [123, 207] on input "Executive M.Tech in VLSI Design" at bounding box center [119, 209] width 8 height 8
checkbox input "true"
click at [176, 313] on div "Opportunity Type Object Activity Task Sales Group Prospect Id Academic Remarks …" at bounding box center [193, 215] width 189 height 244
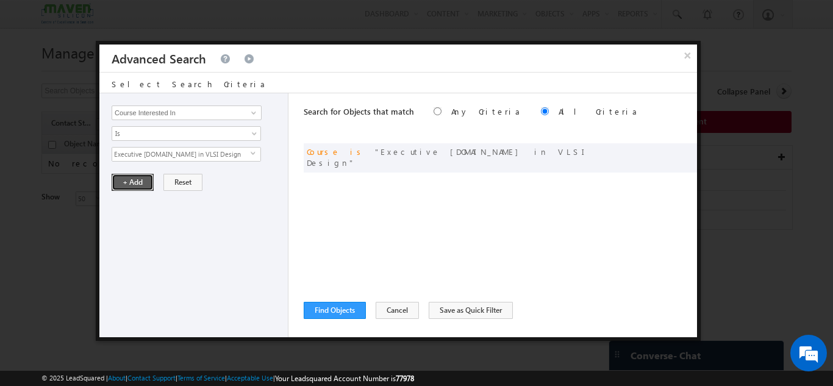
click at [135, 188] on button "+ Add" at bounding box center [133, 182] width 42 height 17
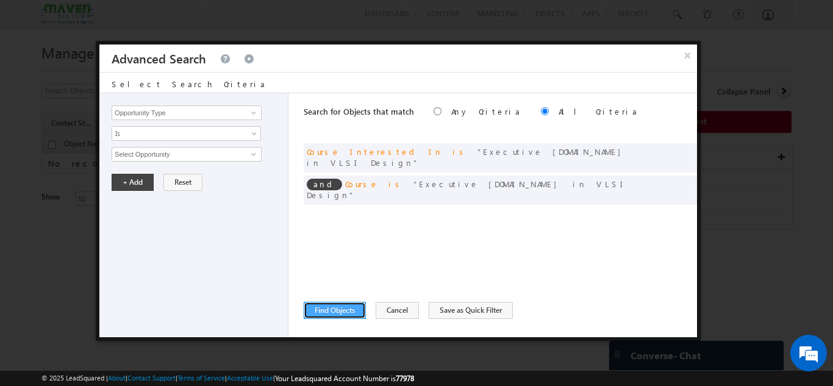
click at [328, 302] on button "Find Objects" at bounding box center [335, 310] width 62 height 17
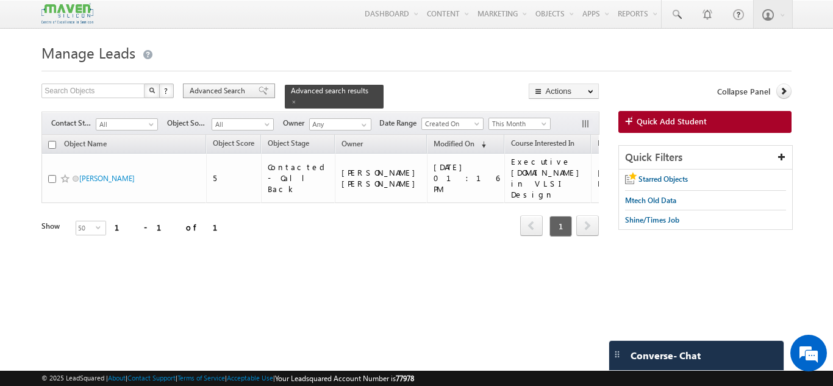
click at [203, 87] on span "Advanced Search" at bounding box center [219, 90] width 59 height 11
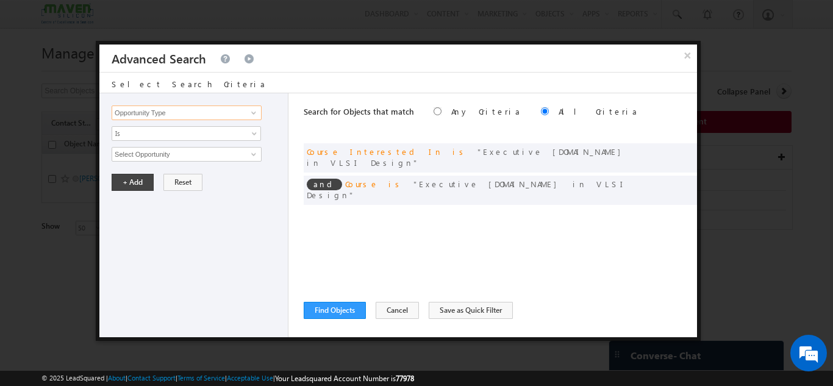
click at [179, 110] on input "Opportunity Type" at bounding box center [187, 112] width 150 height 15
click at [176, 146] on link "Course Interested In" at bounding box center [187, 150] width 150 height 14
type input "Course Interested In"
click at [170, 151] on span "None Selected" at bounding box center [181, 154] width 138 height 13
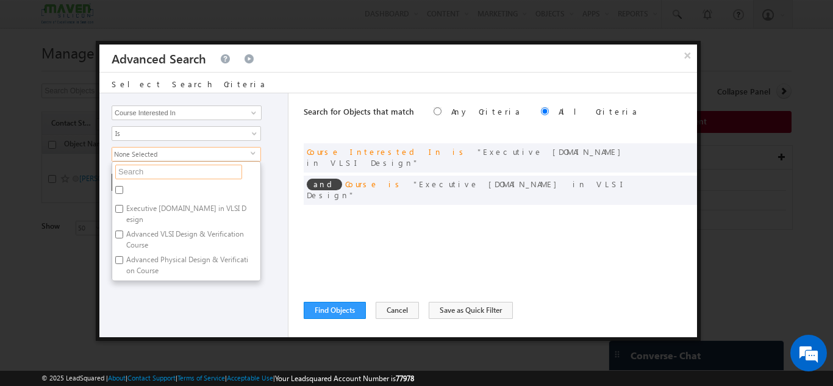
click at [160, 175] on input "text" at bounding box center [178, 172] width 127 height 15
type input "m"
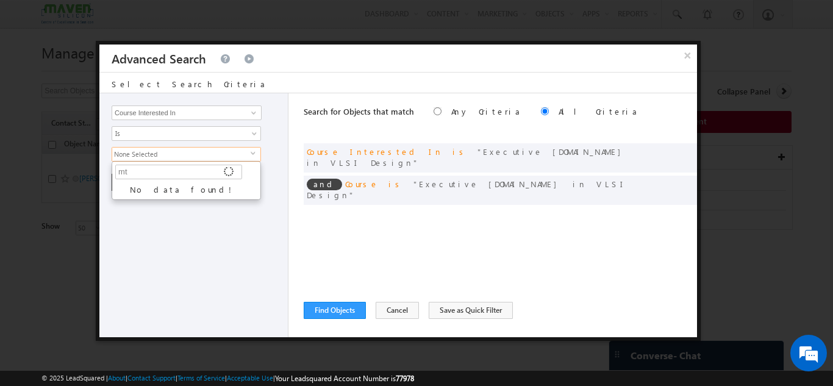
type input "m"
type input "\"
click at [184, 107] on input "Course Interested In" at bounding box center [187, 112] width 150 height 15
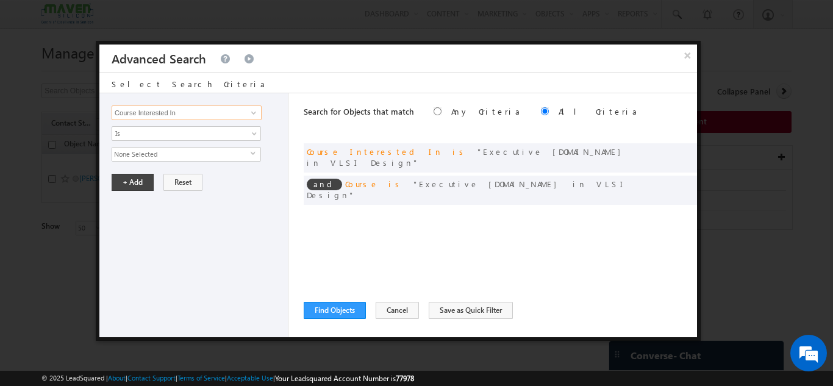
click at [184, 107] on input "Course Interested In" at bounding box center [187, 112] width 150 height 15
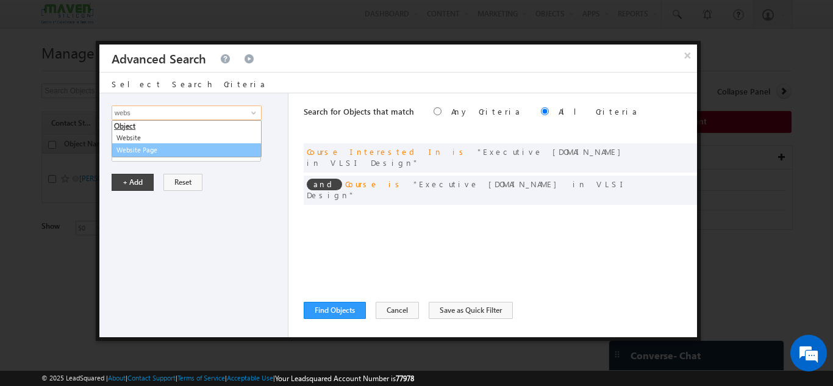
click at [177, 151] on link "Website Page" at bounding box center [187, 150] width 150 height 14
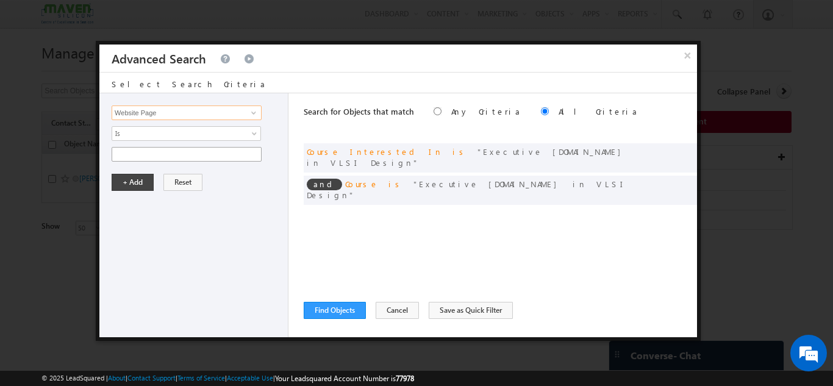
type input "Website Page"
click at [166, 159] on input "text" at bounding box center [187, 154] width 150 height 15
type input "MTECH"
click at [136, 184] on button "+ Add" at bounding box center [133, 182] width 42 height 17
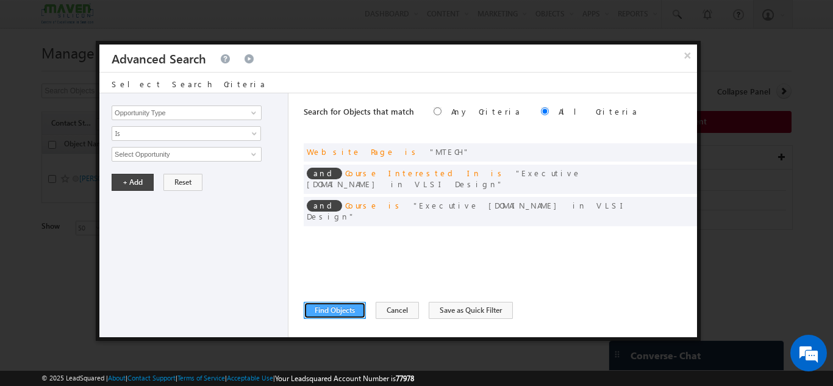
click at [353, 312] on button "Find Objects" at bounding box center [335, 310] width 62 height 17
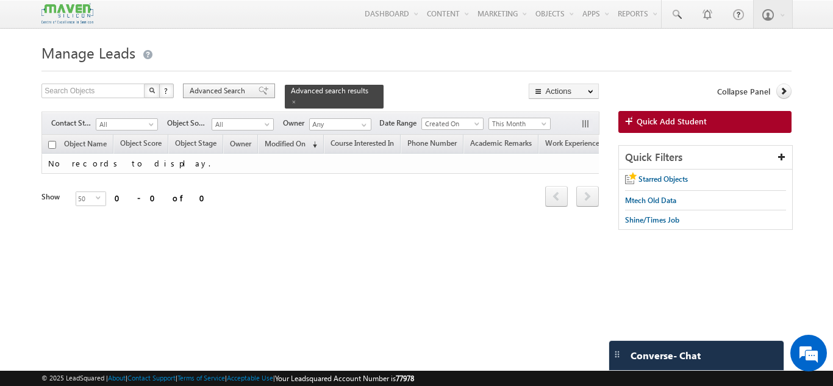
click at [220, 88] on span "Advanced Search" at bounding box center [219, 90] width 59 height 11
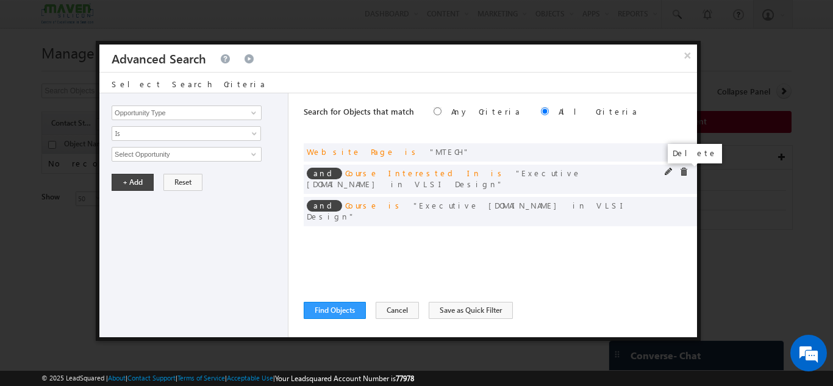
click at [683, 171] on span at bounding box center [683, 172] width 9 height 9
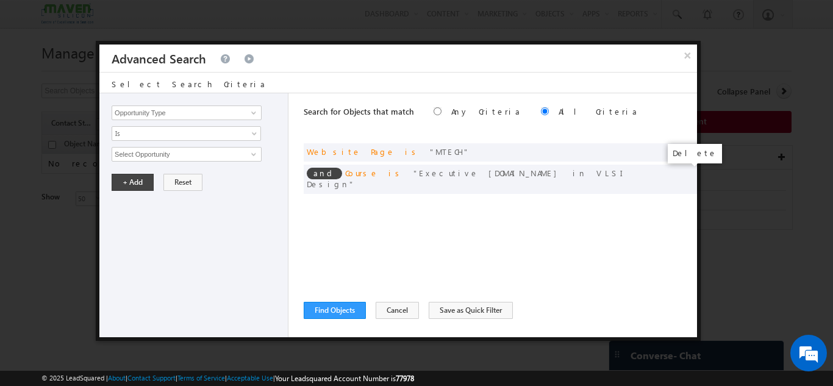
click at [0, 0] on span at bounding box center [0, 0] width 0 height 0
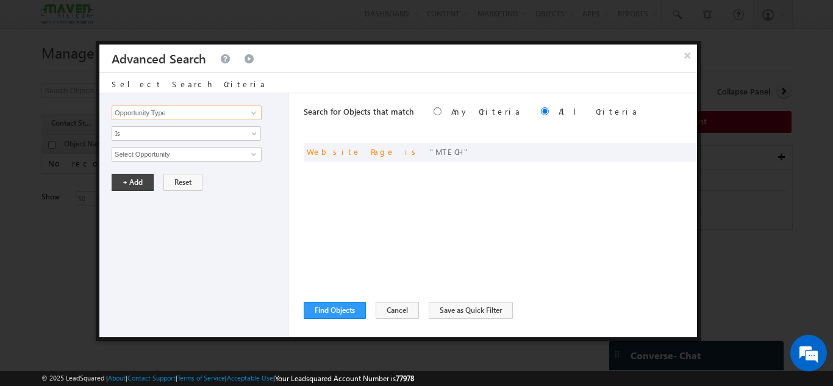
click at [211, 109] on input "Opportunity Type" at bounding box center [187, 112] width 150 height 15
click at [127, 149] on link "Website Page" at bounding box center [187, 150] width 150 height 14
type input "Website Page"
click at [127, 158] on input "text" at bounding box center [187, 154] width 150 height 15
paste input "PES-Mtech Paid"
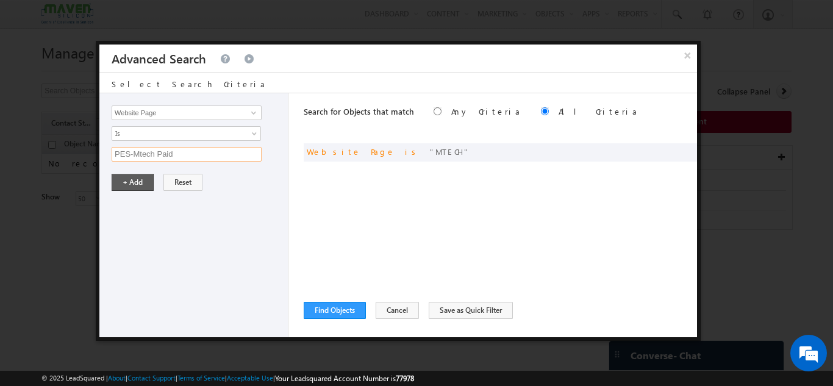
type input "PES-Mtech Paid"
click at [133, 183] on button "+ Add" at bounding box center [133, 182] width 42 height 17
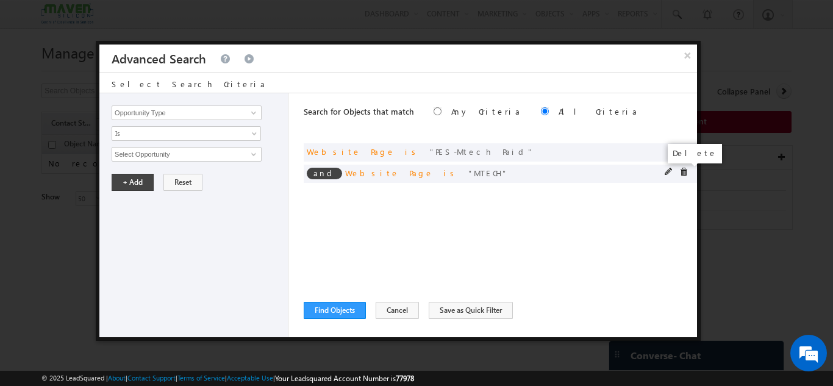
click at [683, 170] on span at bounding box center [683, 172] width 9 height 9
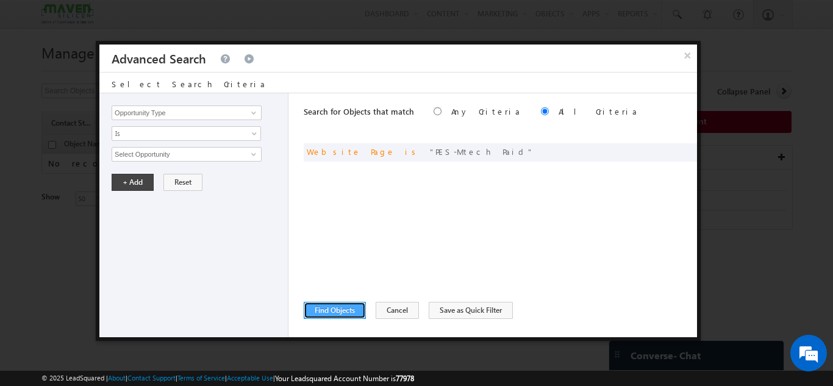
click at [330, 308] on button "Find Objects" at bounding box center [335, 310] width 62 height 17
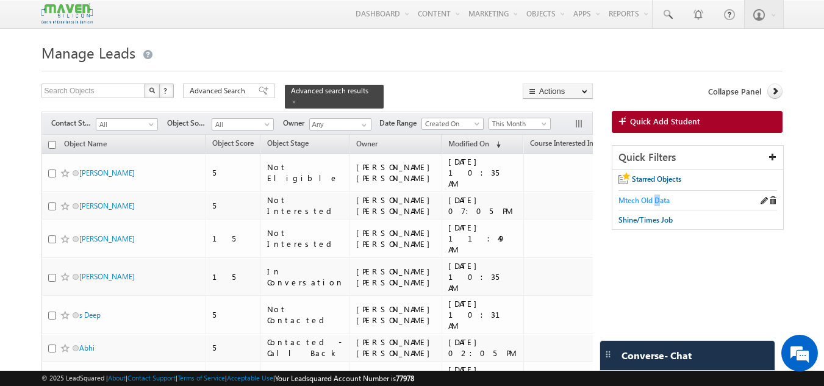
click at [660, 199] on span "Mtech Old Data" at bounding box center [643, 200] width 51 height 9
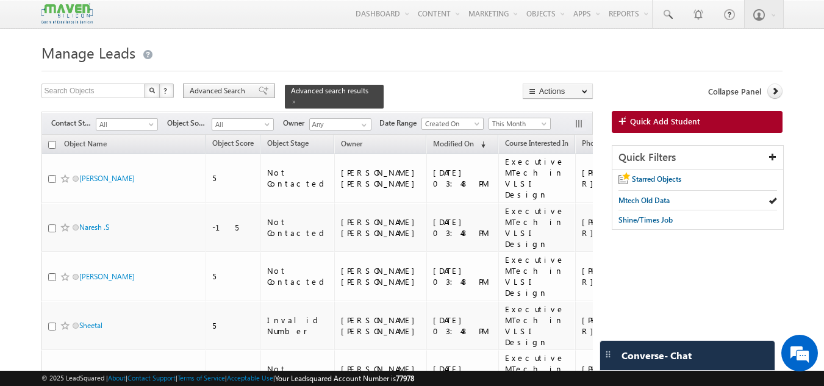
click at [213, 87] on span "Advanced Search" at bounding box center [219, 90] width 59 height 11
radio input "true"
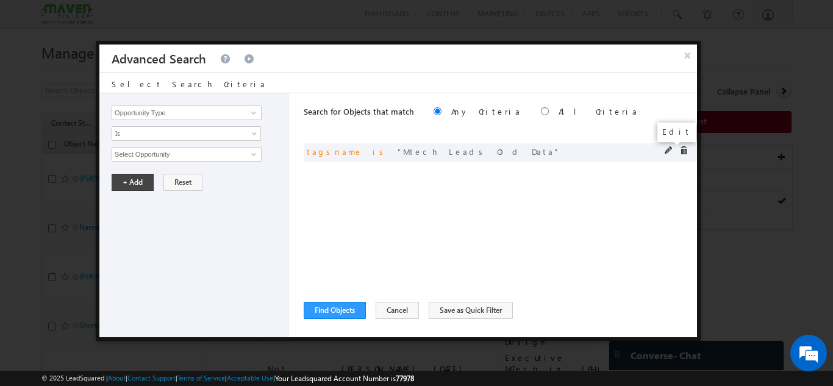
click at [666, 149] on span at bounding box center [668, 150] width 9 height 9
click at [664, 151] on span at bounding box center [668, 150] width 9 height 9
click at [667, 151] on span at bounding box center [668, 150] width 9 height 9
click at [193, 155] on span "Mtech Leads Old Data" at bounding box center [181, 154] width 138 height 13
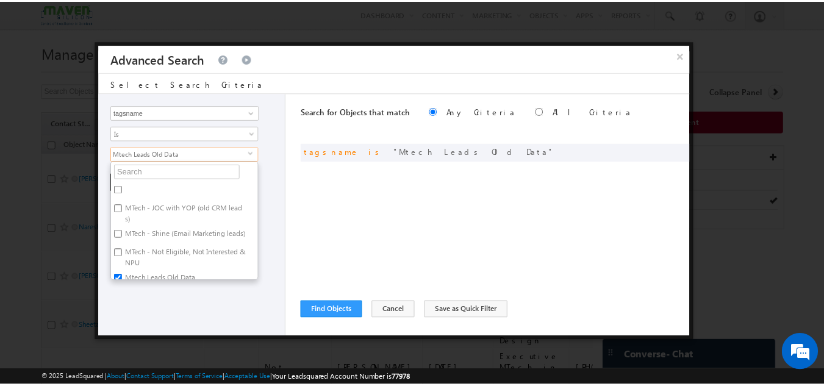
scroll to position [16, 0]
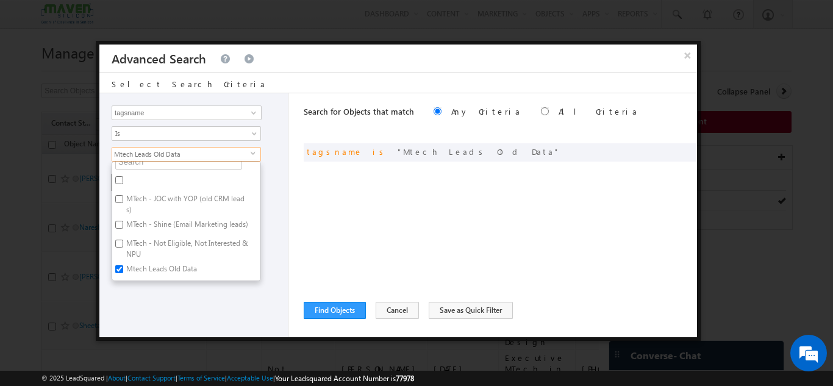
click at [180, 193] on label "MTech - JOC with YOP (old CRM leads)" at bounding box center [186, 204] width 148 height 26
click at [123, 195] on input "MTech - JOC with YOP (old CRM leads)" at bounding box center [119, 199] width 8 height 8
checkbox input "true"
click at [188, 266] on label "Mtech Leads Old Data" at bounding box center [160, 271] width 97 height 19
click at [123, 266] on input "Mtech Leads Old Data" at bounding box center [119, 269] width 8 height 8
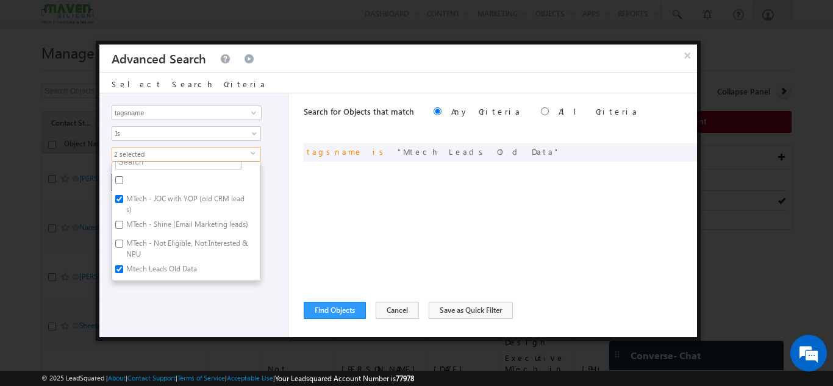
checkbox input "false"
click at [207, 296] on div "Opportunity Type Object Activity Task Sales Group Prospect Id Academic Remarks …" at bounding box center [193, 215] width 189 height 244
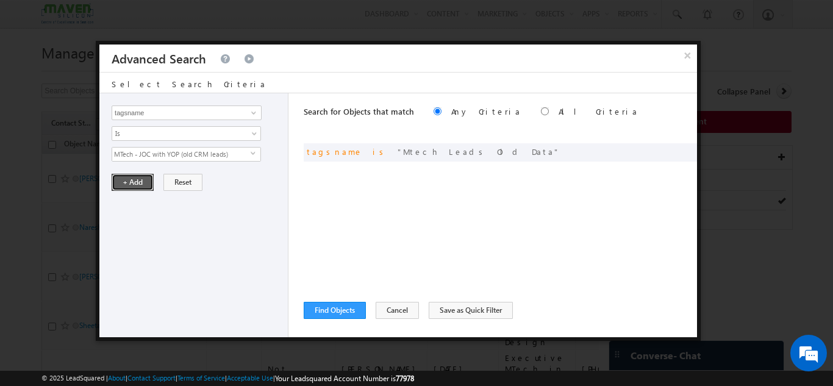
click at [142, 181] on button "+ Add" at bounding box center [133, 182] width 42 height 17
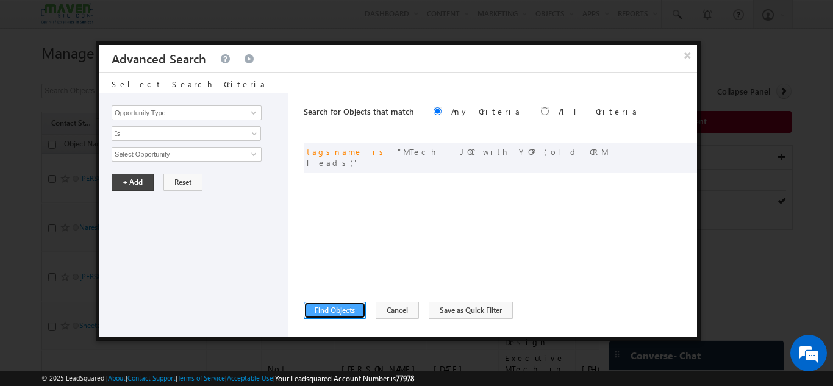
click at [350, 315] on button "Find Objects" at bounding box center [335, 310] width 62 height 17
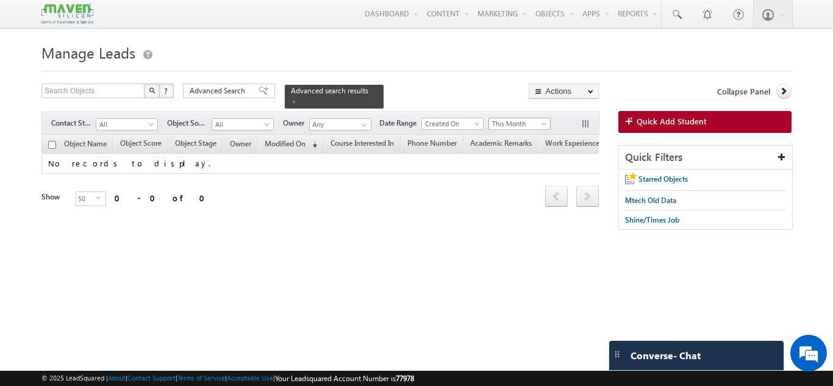
click at [508, 118] on span "This Month" at bounding box center [518, 123] width 58 height 11
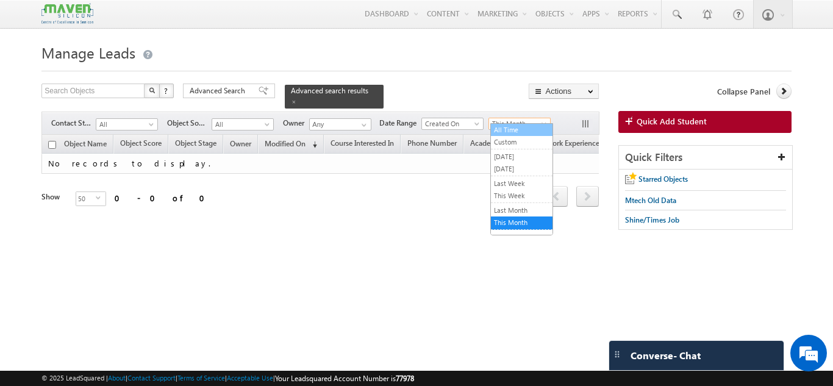
click at [509, 126] on link "All Time" at bounding box center [522, 129] width 62 height 11
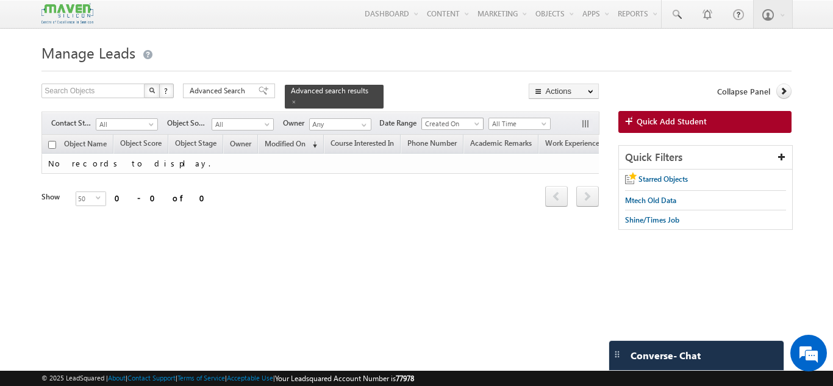
click at [435, 118] on span "Created On" at bounding box center [451, 123] width 58 height 11
click at [443, 126] on link "Last Activity" at bounding box center [455, 129] width 62 height 11
click at [258, 91] on span at bounding box center [263, 91] width 10 height 9
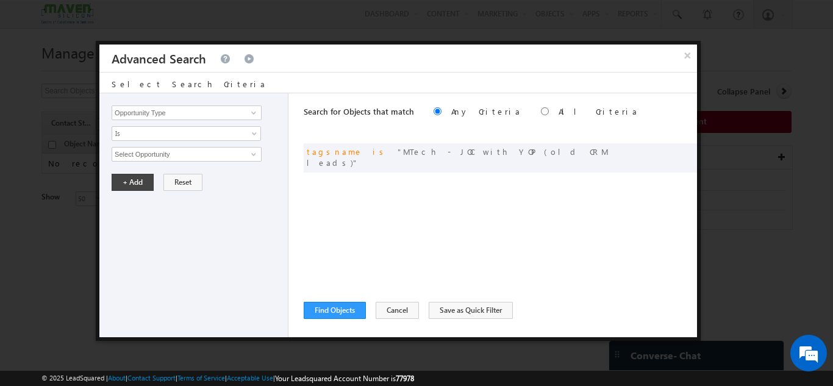
click at [558, 112] on label "All Criteria" at bounding box center [598, 111] width 80 height 10
radio input "true"
click at [342, 307] on button "Find Objects" at bounding box center [335, 310] width 62 height 17
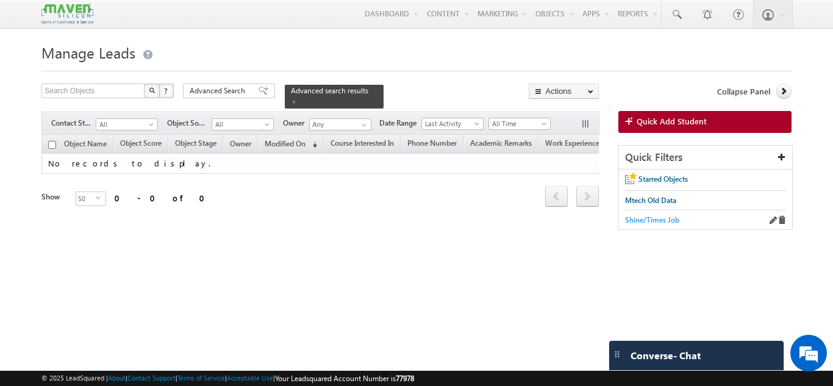
click at [650, 217] on span "Shine/Times Job" at bounding box center [652, 219] width 54 height 9
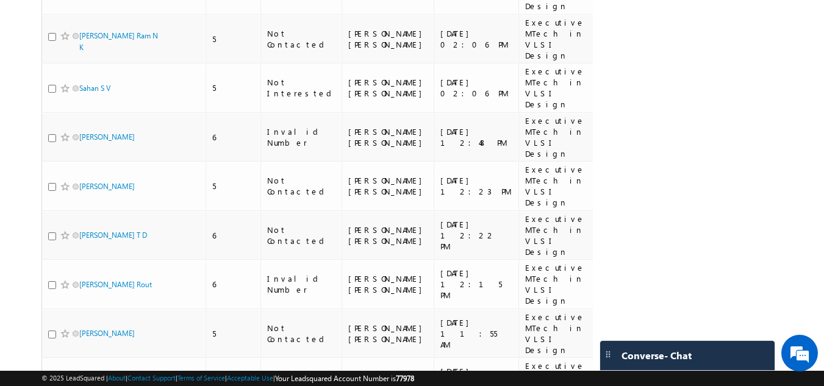
scroll to position [0, 0]
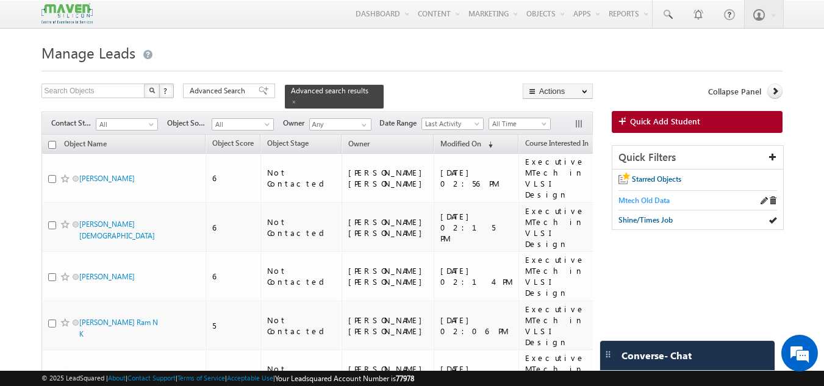
click at [664, 197] on span "Mtech Old Data" at bounding box center [643, 200] width 51 height 9
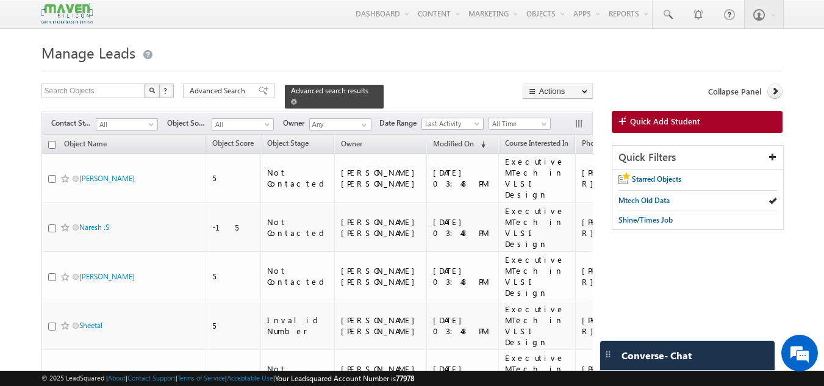
click at [302, 88] on span "Advanced search results" at bounding box center [329, 90] width 77 height 9
click at [226, 87] on span "Advanced Search" at bounding box center [219, 90] width 59 height 11
radio input "true"
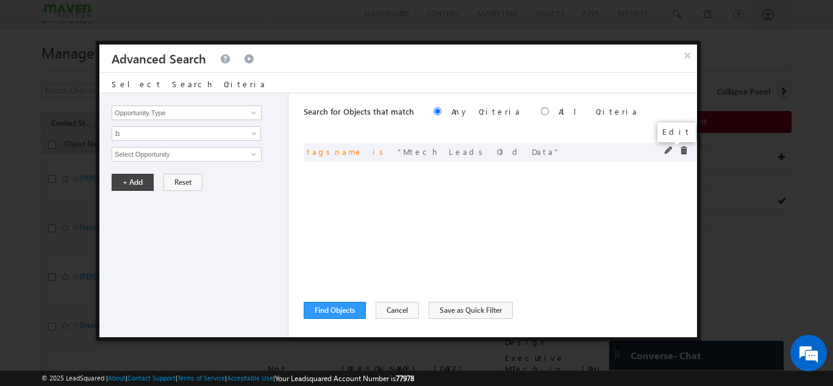
click at [667, 150] on span at bounding box center [668, 150] width 9 height 9
click at [213, 155] on span "Mtech Leads Old Data" at bounding box center [181, 154] width 138 height 13
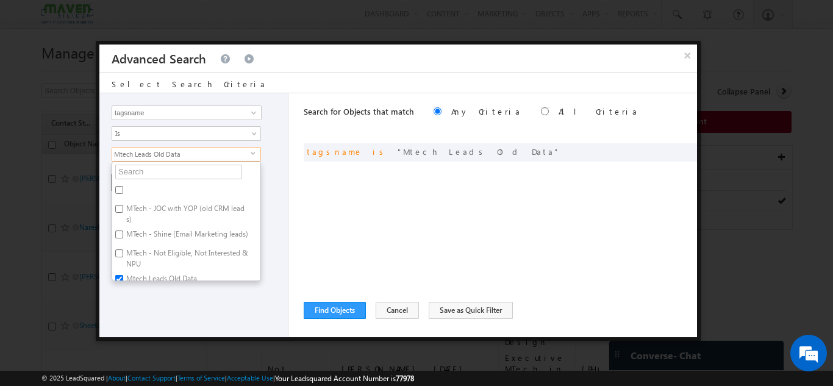
scroll to position [16, 0]
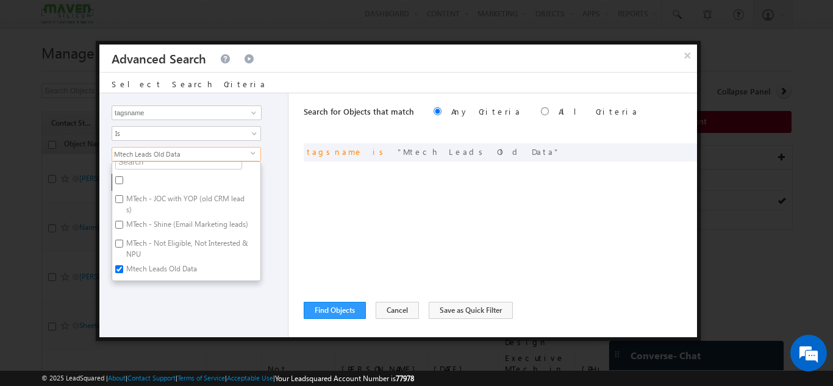
click at [176, 194] on label "MTech - JOC with YOP (old CRM leads)" at bounding box center [186, 204] width 148 height 26
click at [123, 195] on input "MTech - JOC with YOP (old CRM leads)" at bounding box center [119, 199] width 8 height 8
checkbox input "true"
click at [116, 268] on input "Mtech Leads Old Data" at bounding box center [119, 269] width 8 height 8
checkbox input "false"
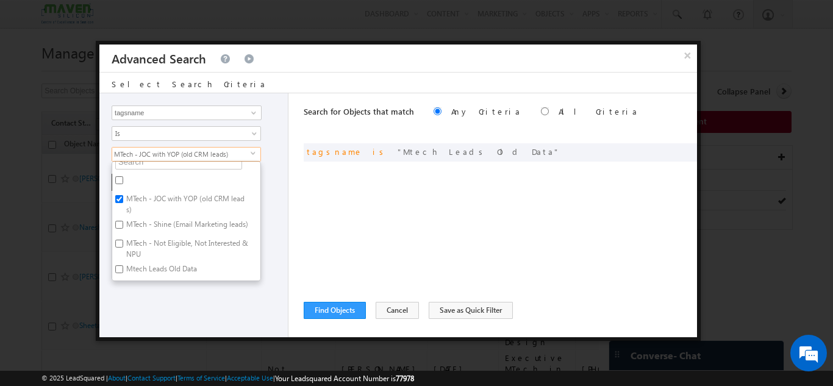
click at [138, 280] on ul "MTech - JOC with YOP (old CRM leads) MTech - Shine (Email Marketing leads) MTec…" at bounding box center [186, 221] width 149 height 120
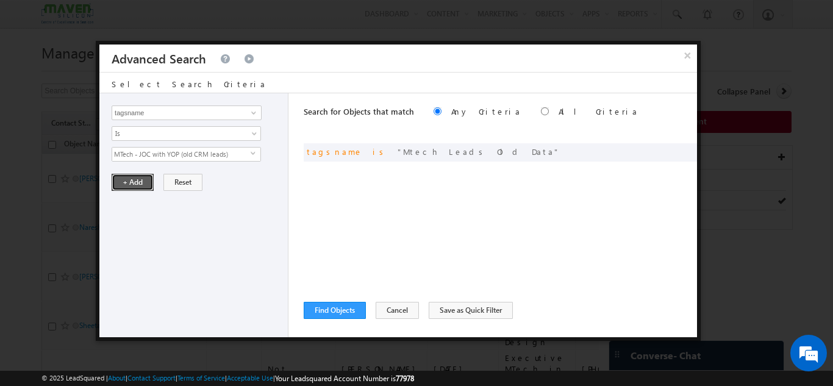
click at [129, 181] on button "+ Add" at bounding box center [133, 182] width 42 height 17
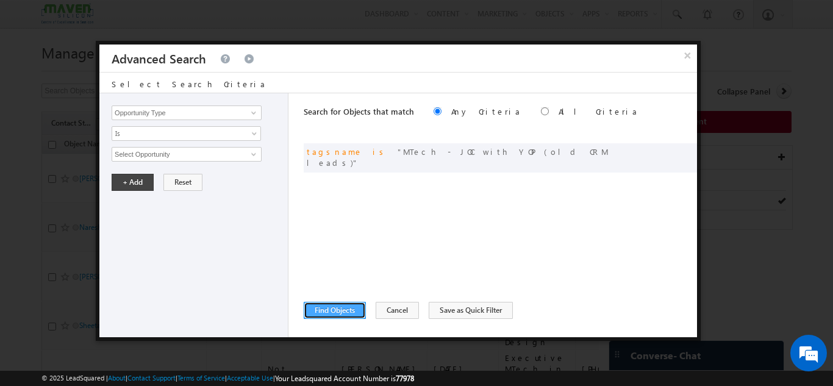
click at [334, 303] on button "Find Objects" at bounding box center [335, 310] width 62 height 17
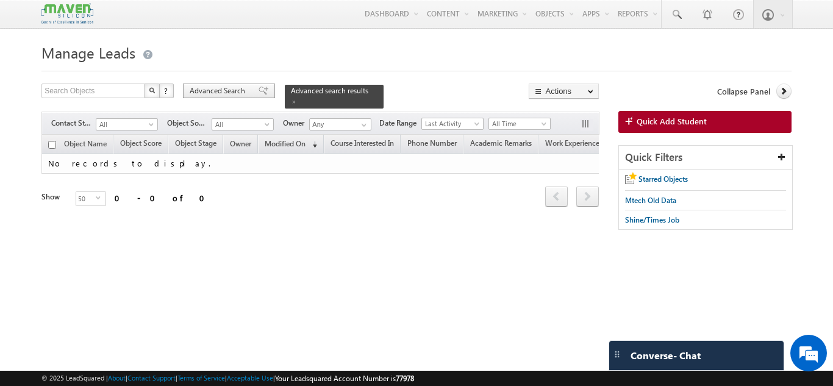
click at [236, 89] on span "Advanced Search" at bounding box center [219, 90] width 59 height 11
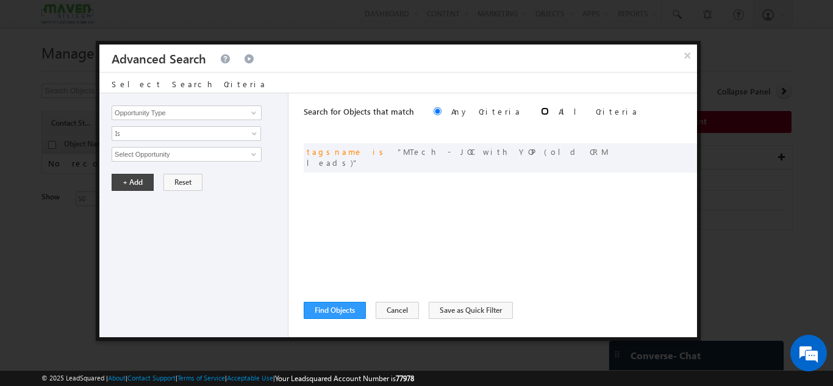
click at [541, 113] on input "radio" at bounding box center [545, 111] width 8 height 8
radio input "true"
click at [324, 303] on button "Find Objects" at bounding box center [335, 310] width 62 height 17
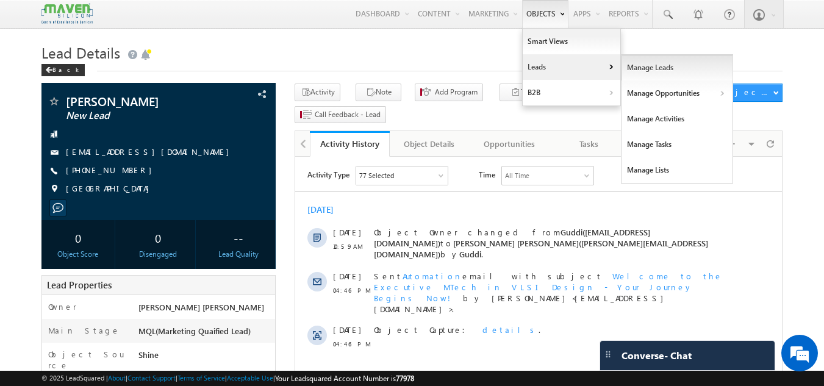
click at [652, 71] on link "Manage Leads" at bounding box center [677, 68] width 112 height 26
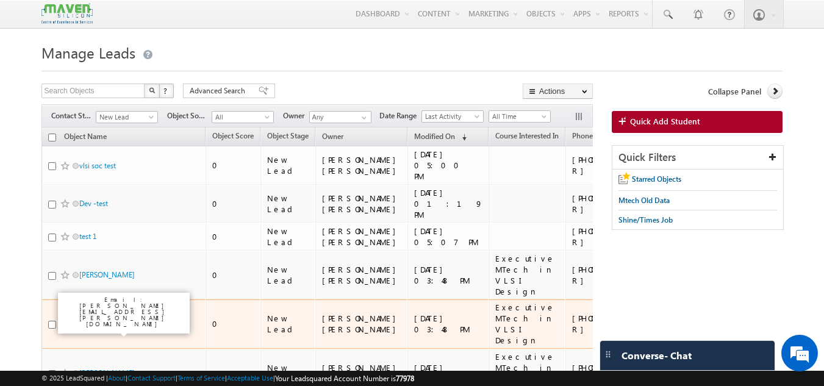
click at [94, 319] on link "[PERSON_NAME]" at bounding box center [106, 323] width 55 height 9
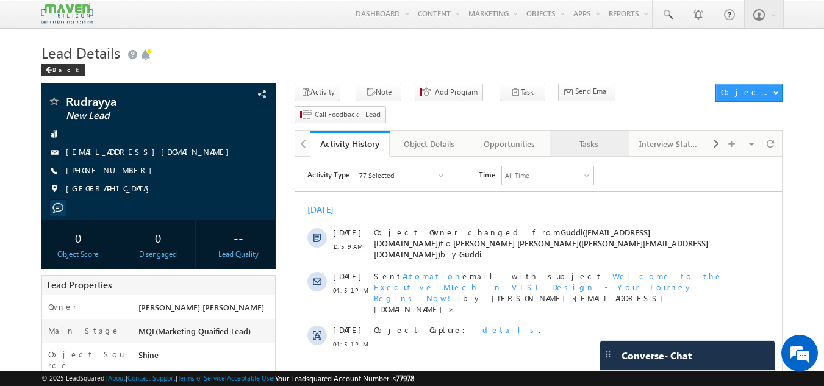
click at [575, 137] on div "Tasks" at bounding box center [588, 144] width 59 height 15
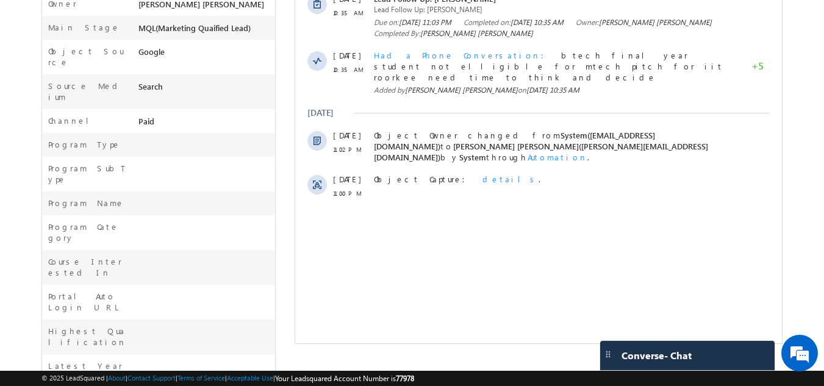
scroll to position [422, 0]
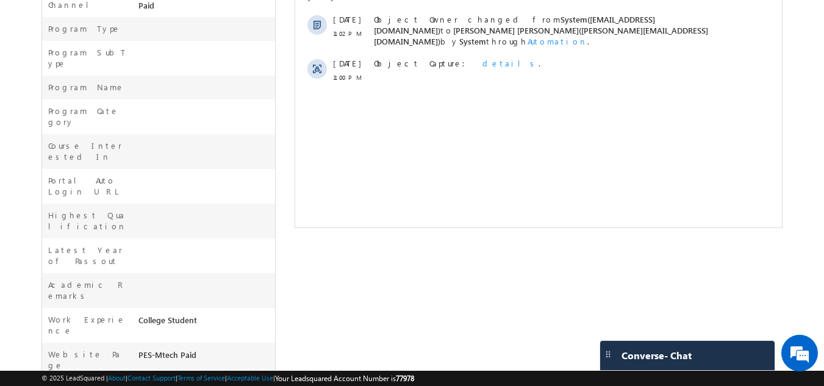
drag, startPoint x: 210, startPoint y: 246, endPoint x: 138, endPoint y: 240, distance: 72.8
click at [138, 349] on div "PES-Mtech Paid" at bounding box center [205, 357] width 140 height 17
copy div "PES-Mtech Paid"
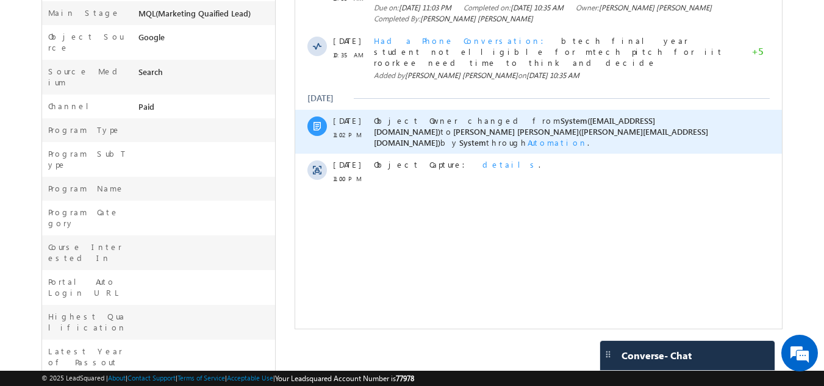
scroll to position [0, 0]
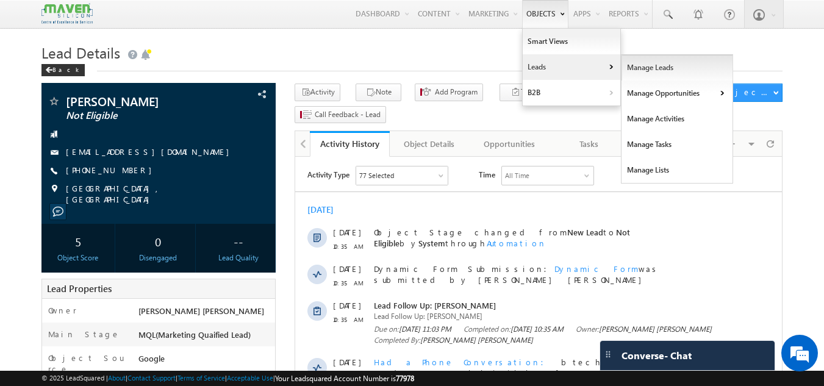
click at [639, 73] on link "Manage Leads" at bounding box center [677, 68] width 112 height 26
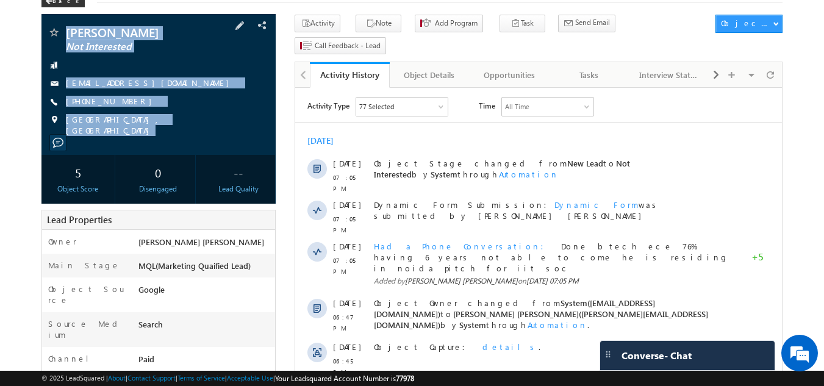
drag, startPoint x: 63, startPoint y: 24, endPoint x: 138, endPoint y: 133, distance: 132.7
click at [138, 133] on div "[PERSON_NAME] Not Interested [EMAIL_ADDRESS][DOMAIN_NAME]" at bounding box center [158, 84] width 235 height 141
copy div "[PERSON_NAME] Not Interested [EMAIL_ADDRESS][DOMAIN_NAME] [PHONE_NUMBER] [GEOGR…"
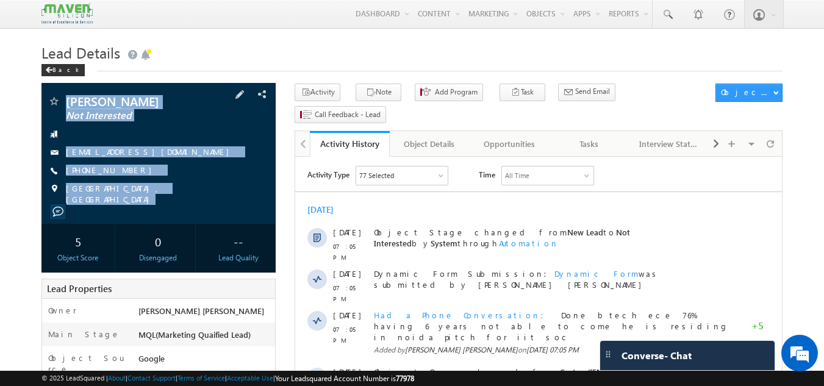
click at [171, 115] on span "Not Interested" at bounding box center [138, 116] width 144 height 12
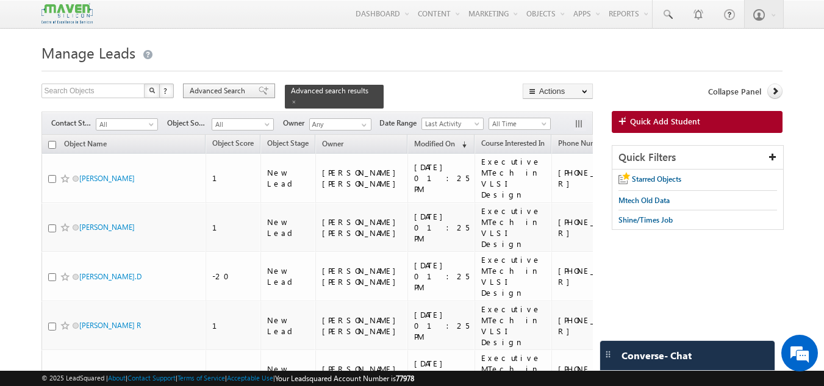
click at [235, 86] on span "Advanced Search" at bounding box center [219, 90] width 59 height 11
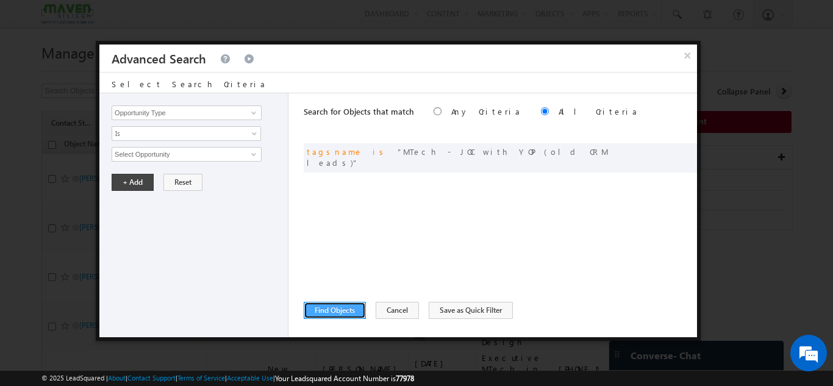
click at [345, 314] on button "Find Objects" at bounding box center [335, 310] width 62 height 17
